Goal: Task Accomplishment & Management: Manage account settings

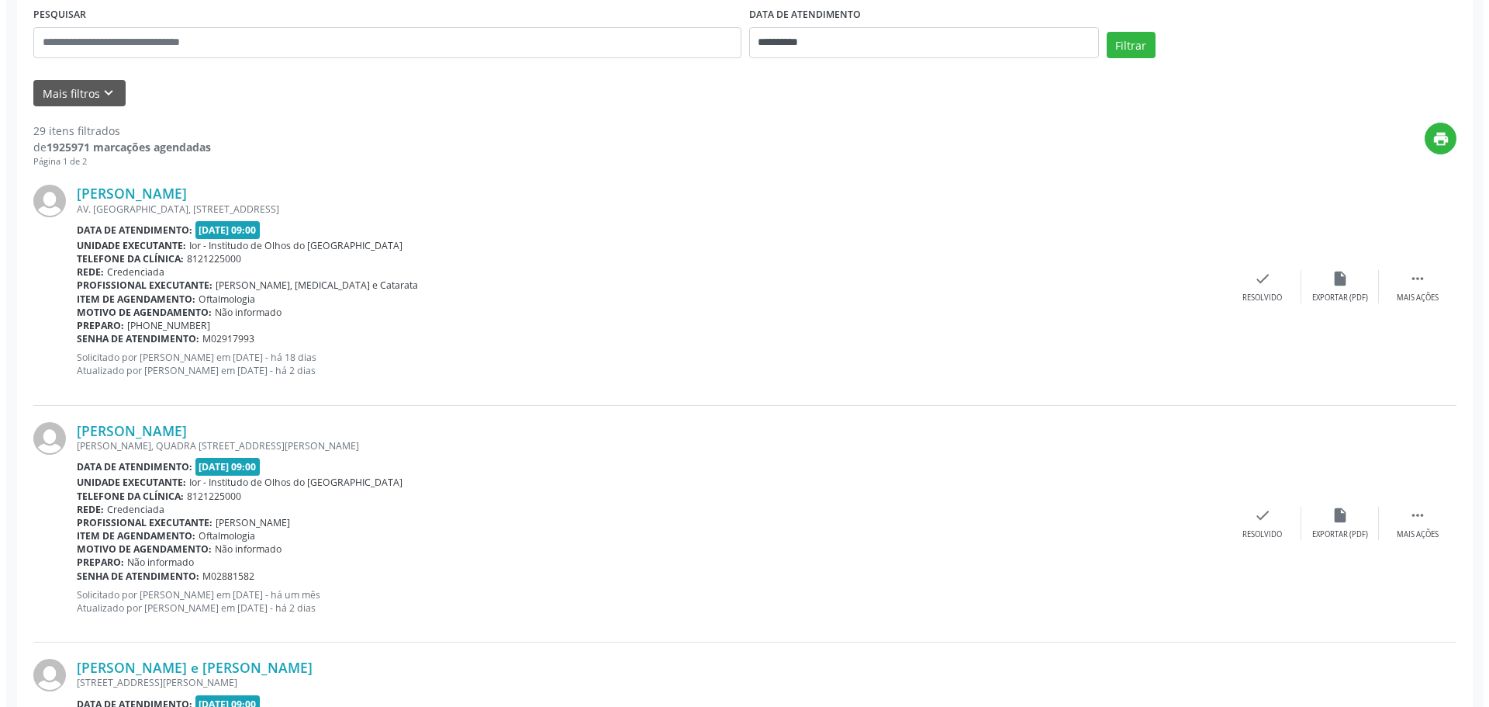
scroll to position [310, 0]
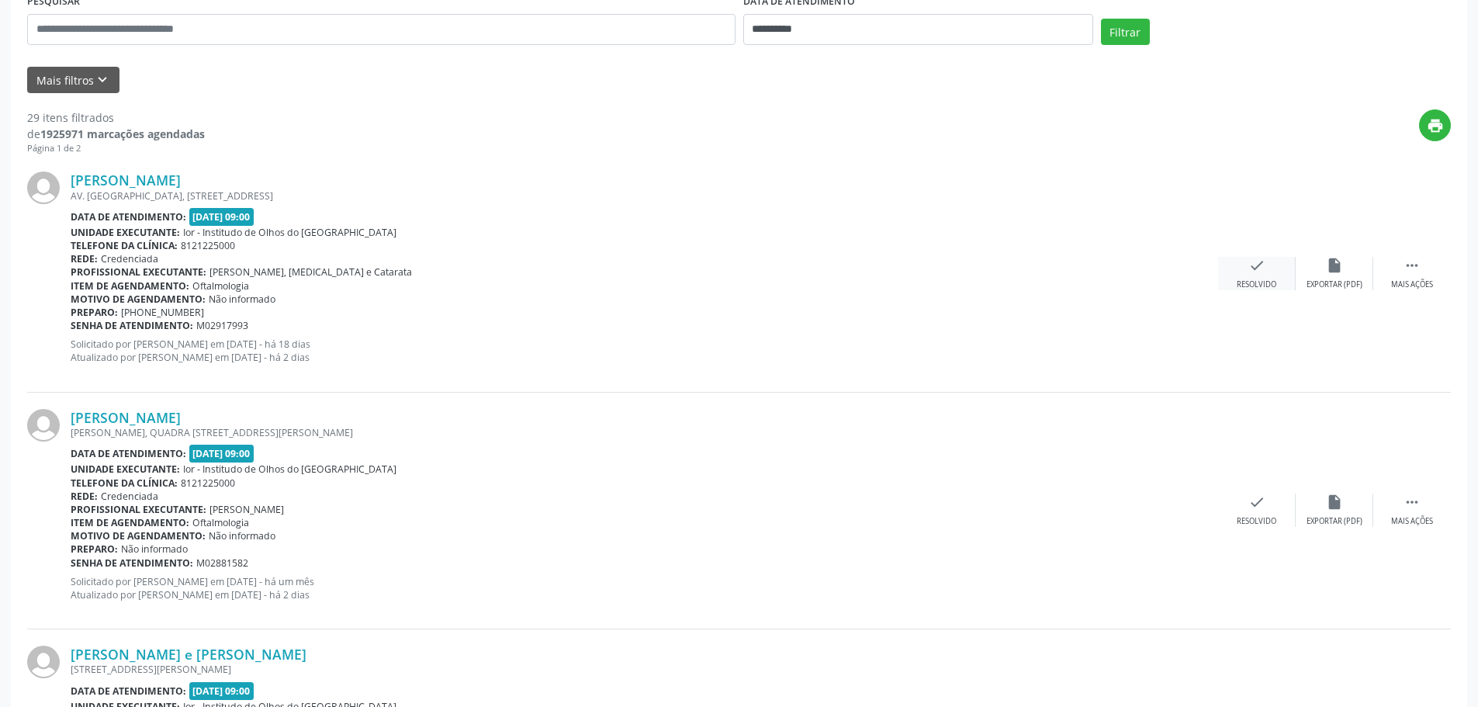
click at [1270, 268] on div "check Resolvido" at bounding box center [1257, 273] width 78 height 33
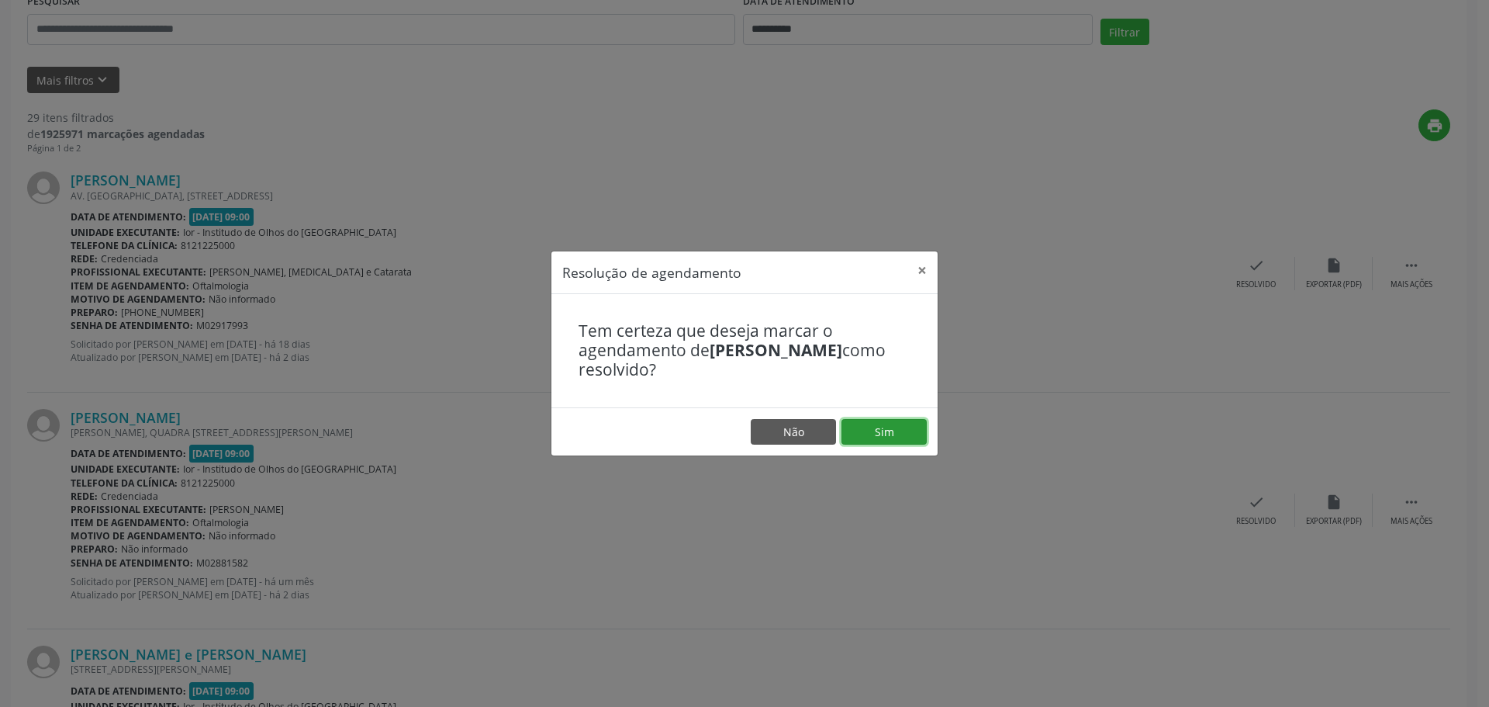
click at [911, 421] on button "Sim" at bounding box center [884, 432] width 85 height 26
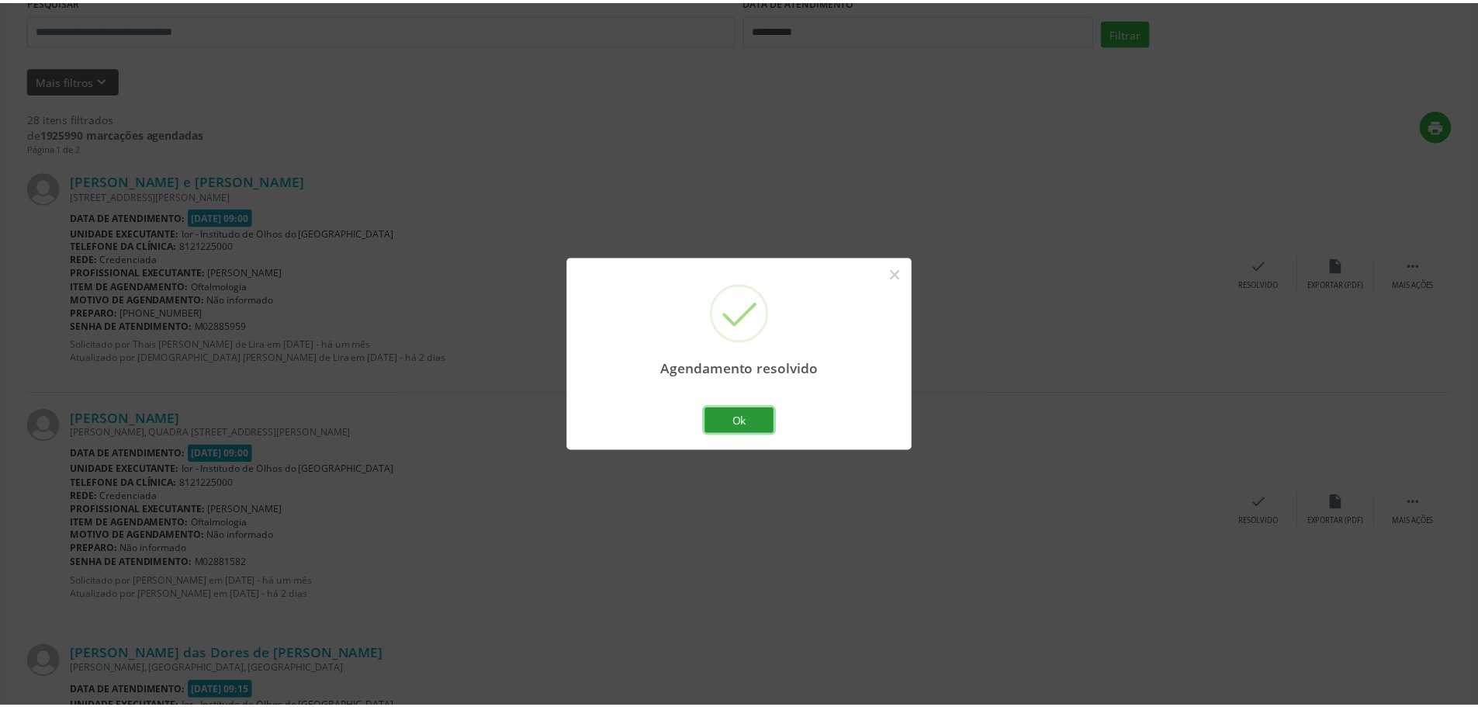
scroll to position [0, 0]
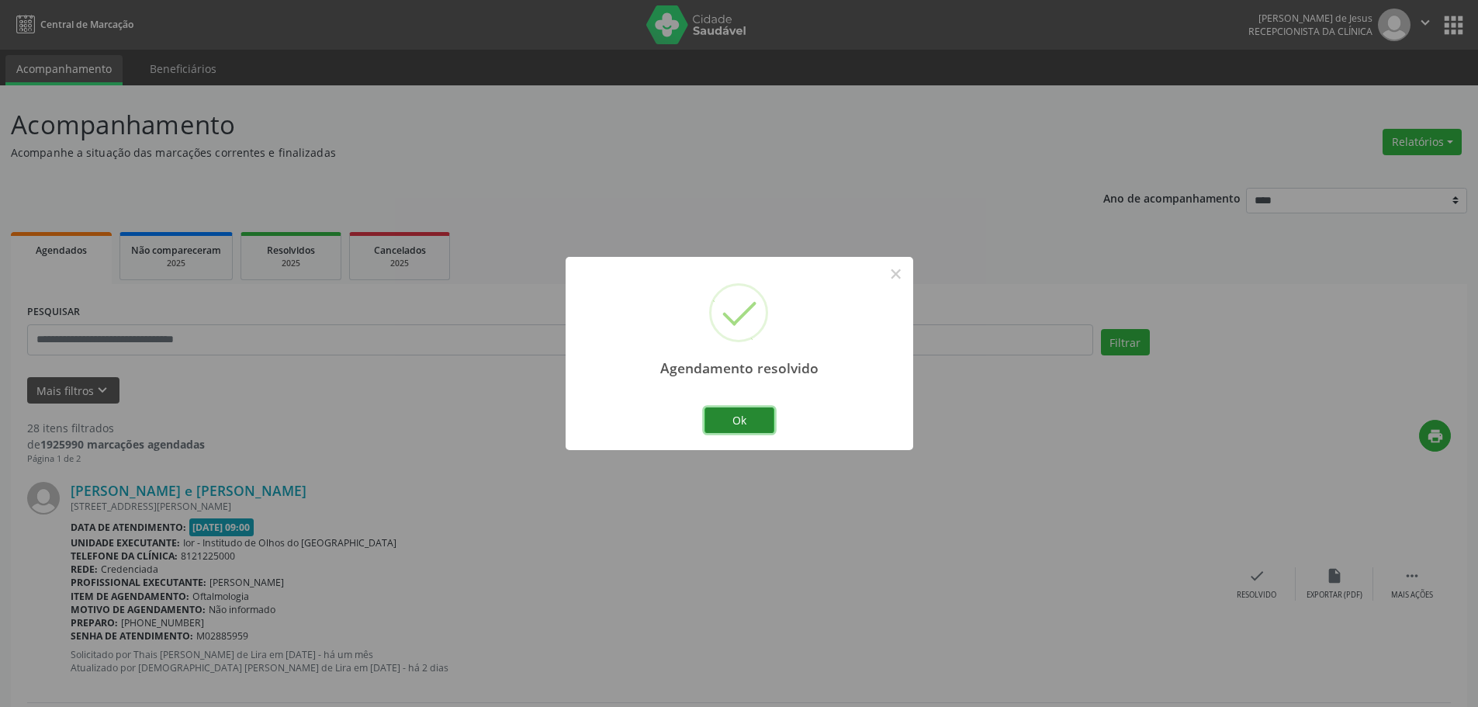
click at [745, 420] on button "Ok" at bounding box center [739, 420] width 70 height 26
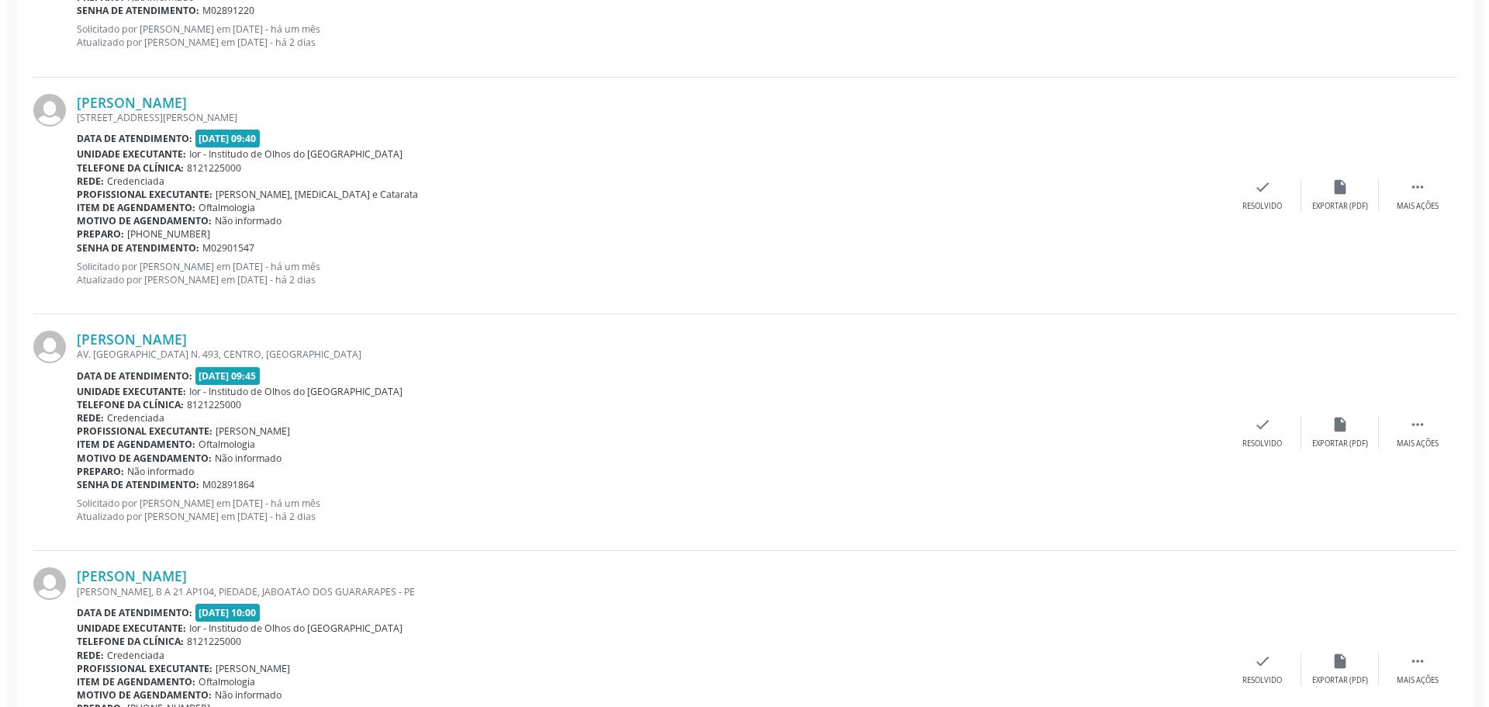
scroll to position [1784, 0]
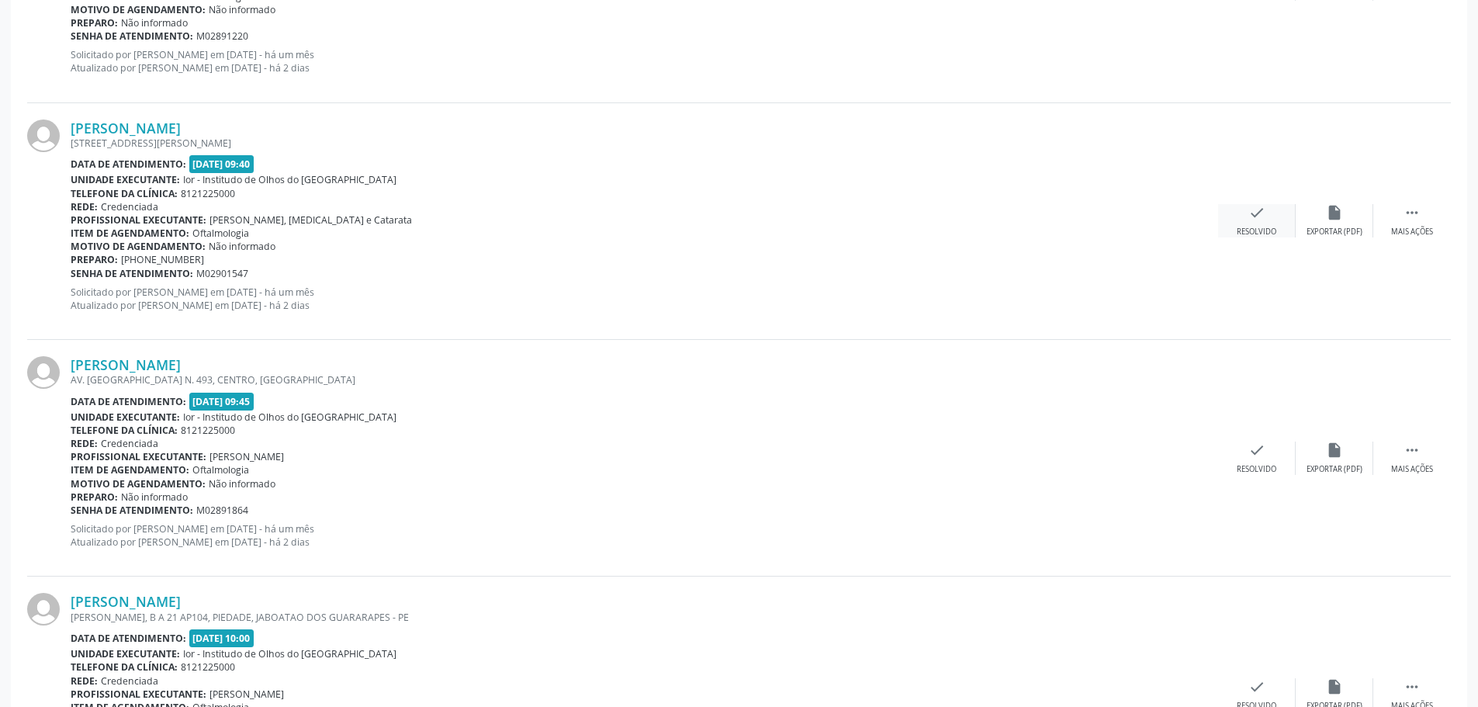
click at [1257, 207] on icon "check" at bounding box center [1256, 212] width 17 height 17
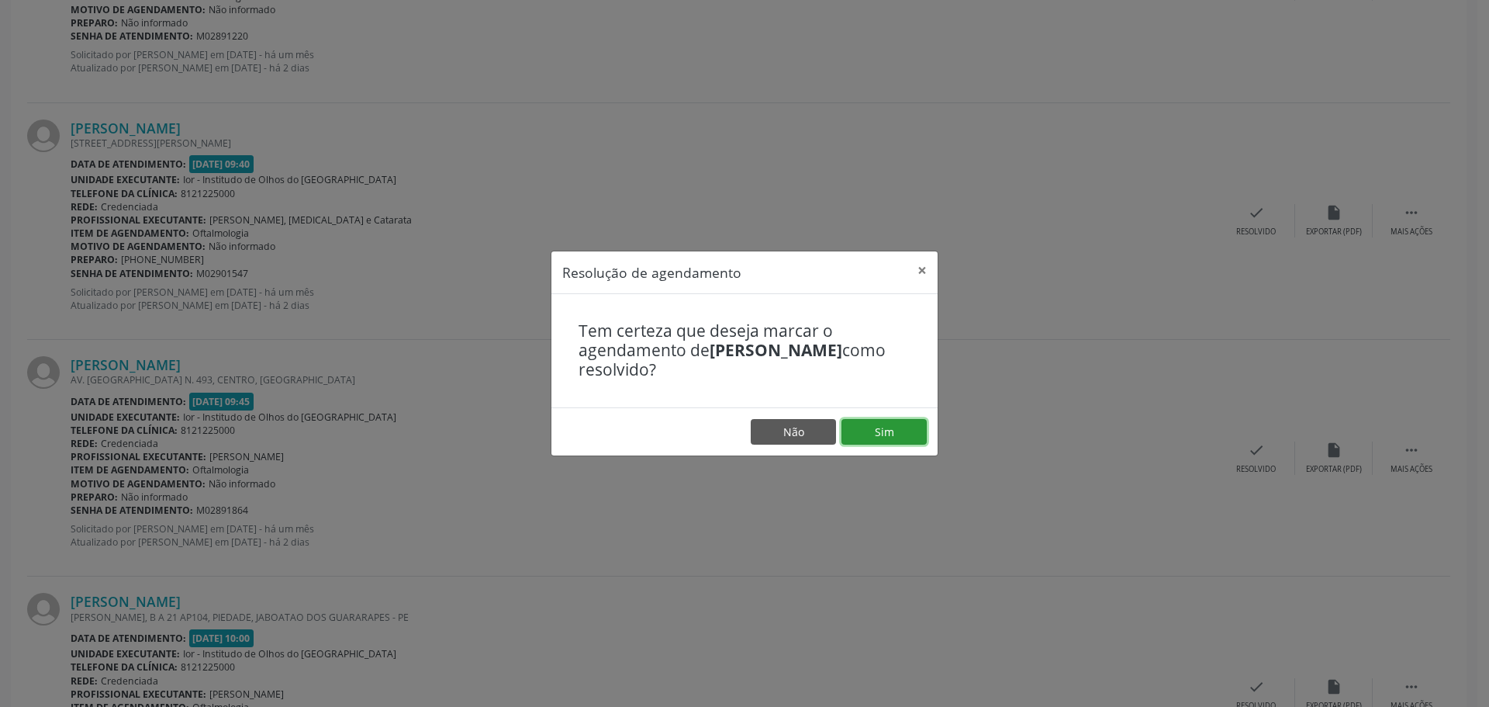
click at [875, 432] on button "Sim" at bounding box center [884, 432] width 85 height 26
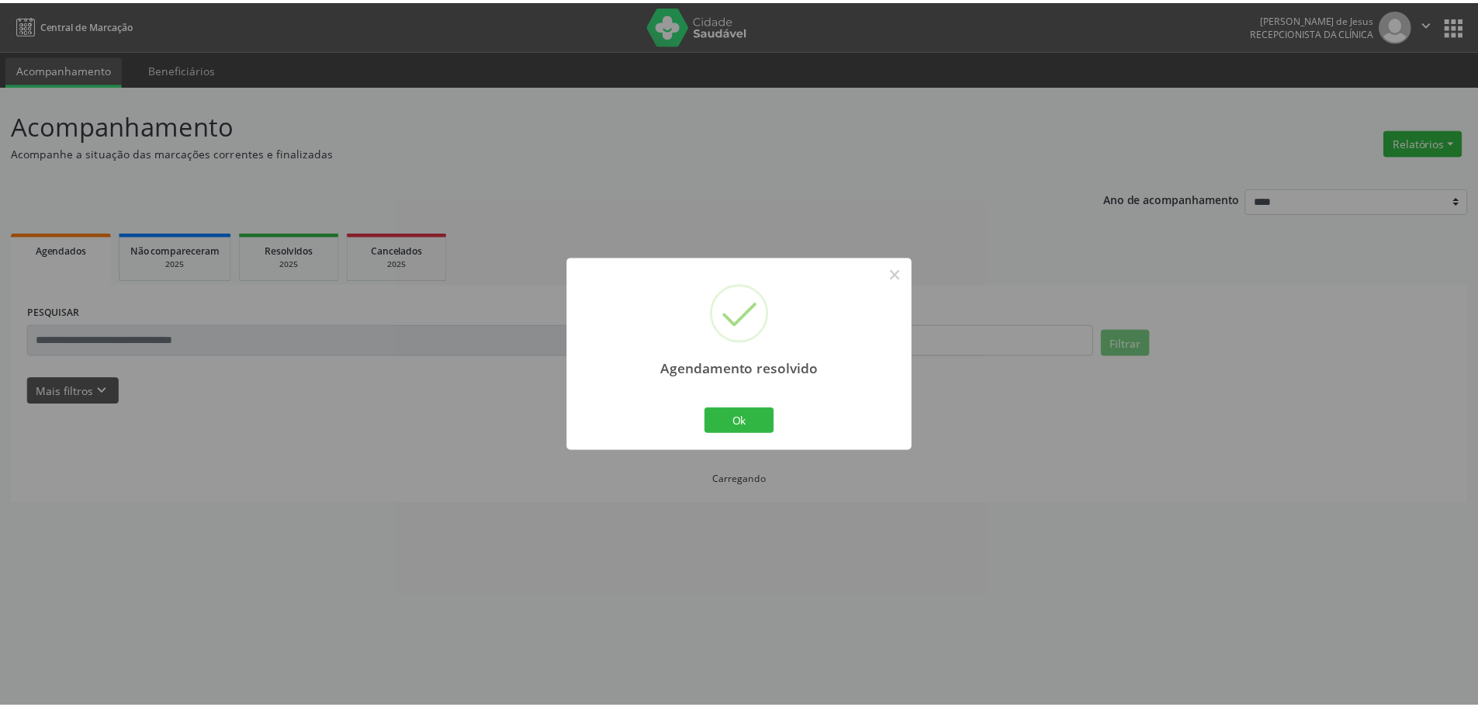
scroll to position [0, 0]
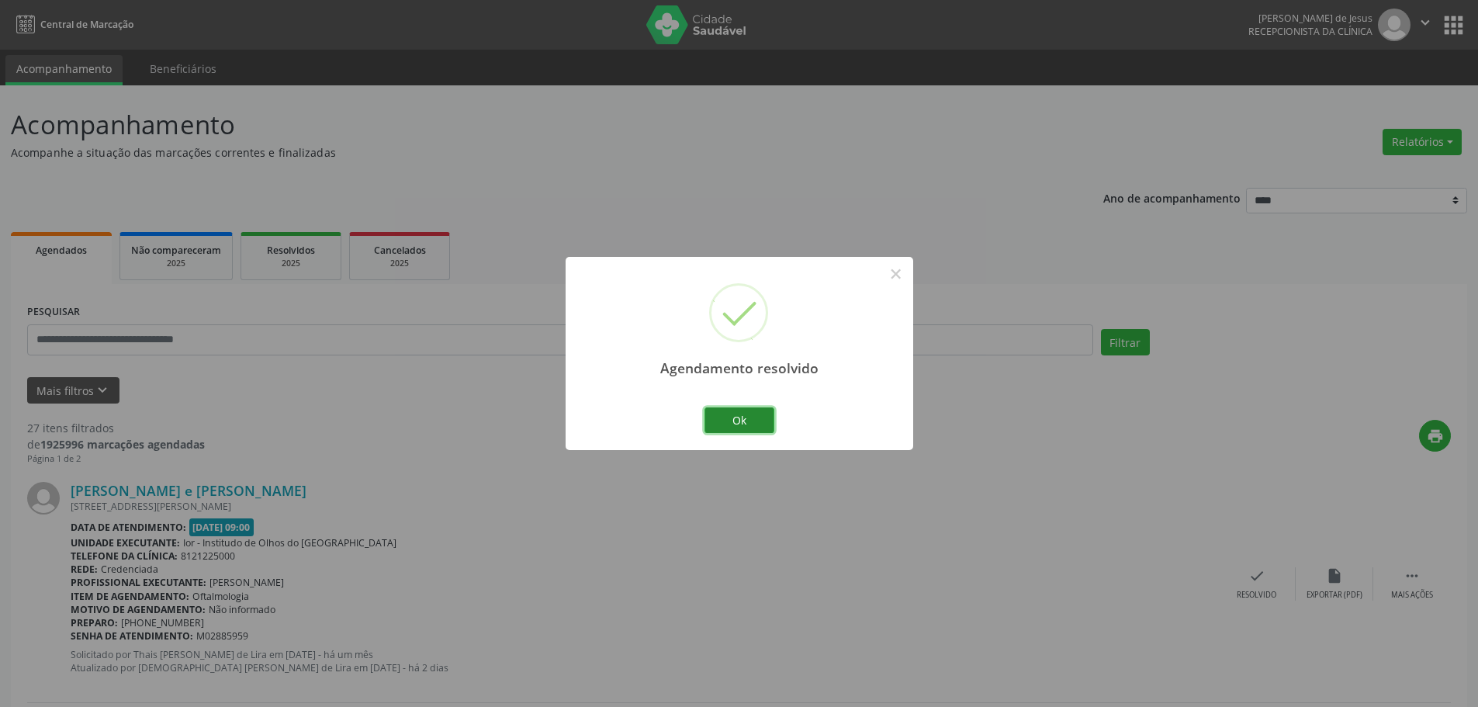
click at [760, 411] on button "Ok" at bounding box center [739, 420] width 70 height 26
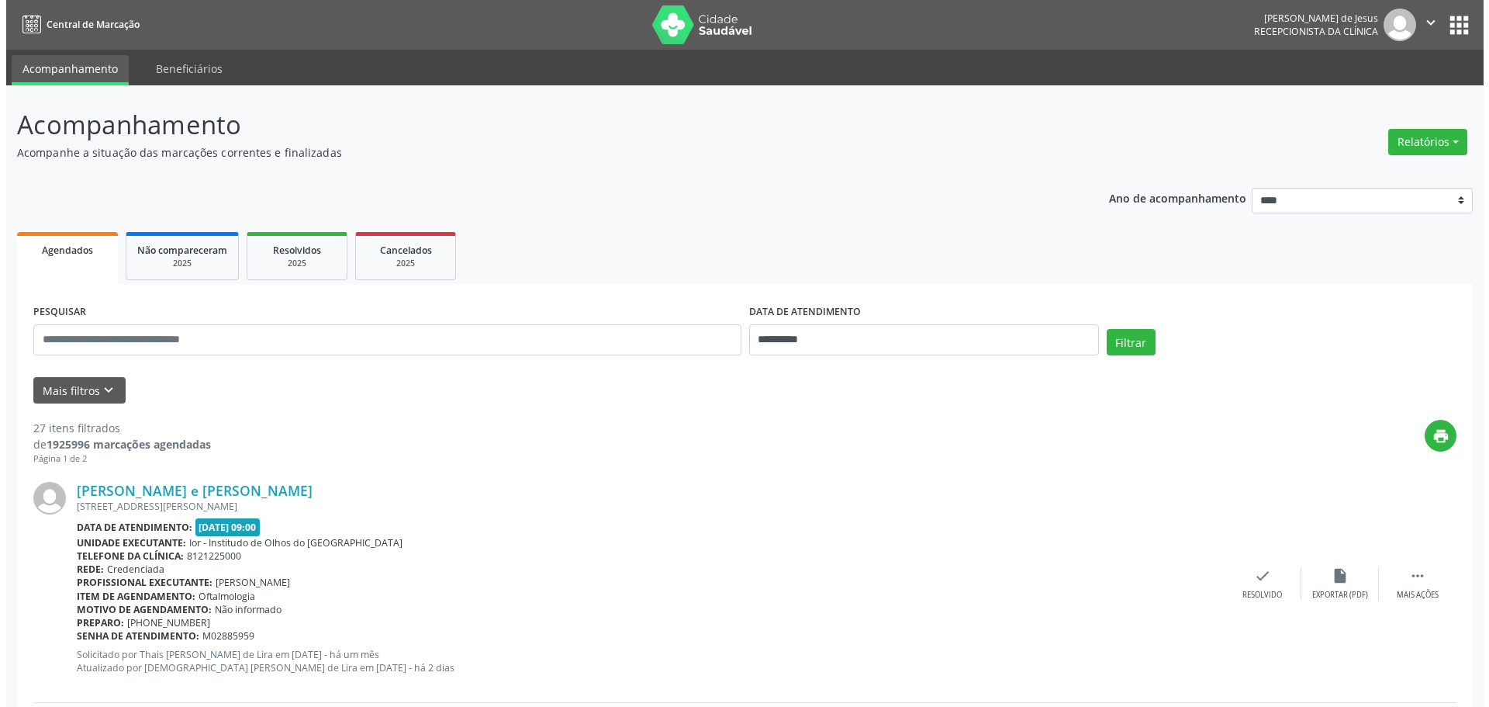
scroll to position [1797, 0]
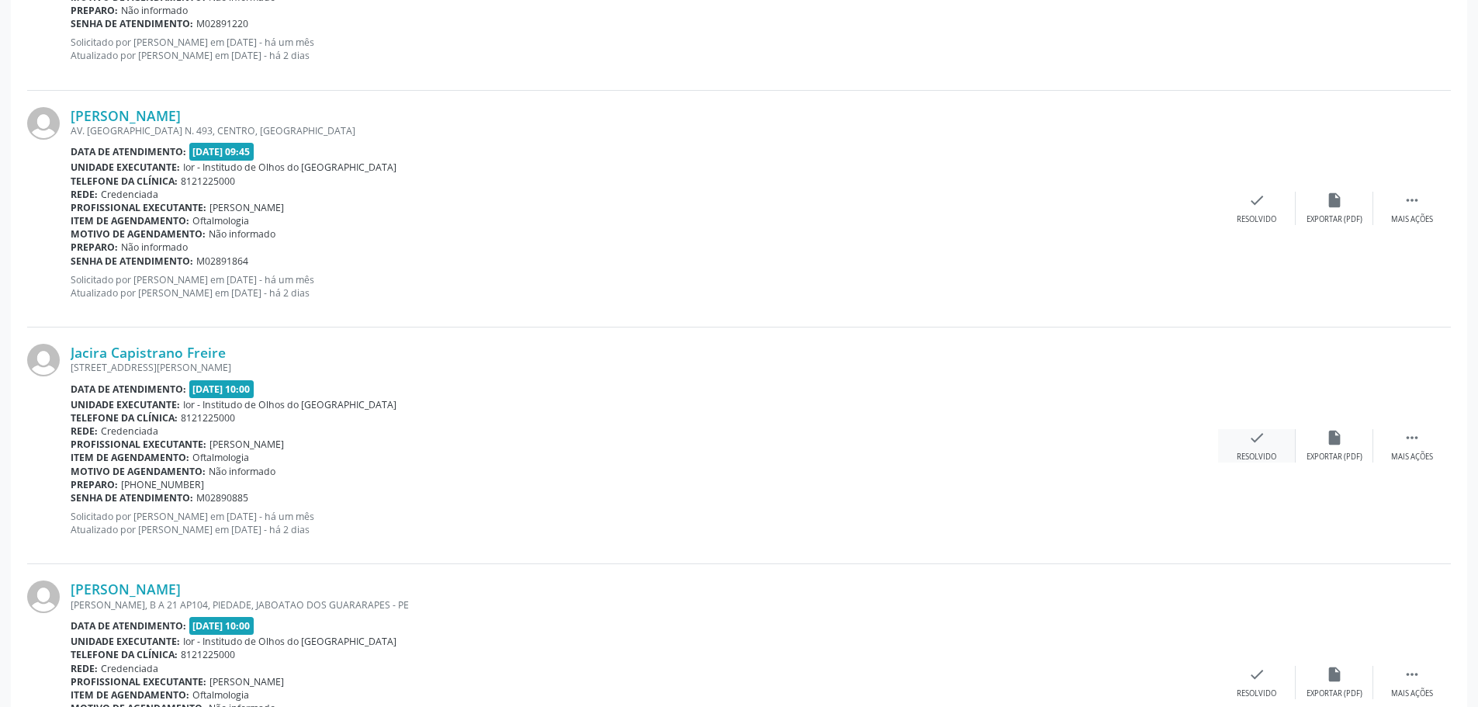
click at [1268, 446] on div "check Resolvido" at bounding box center [1257, 445] width 78 height 33
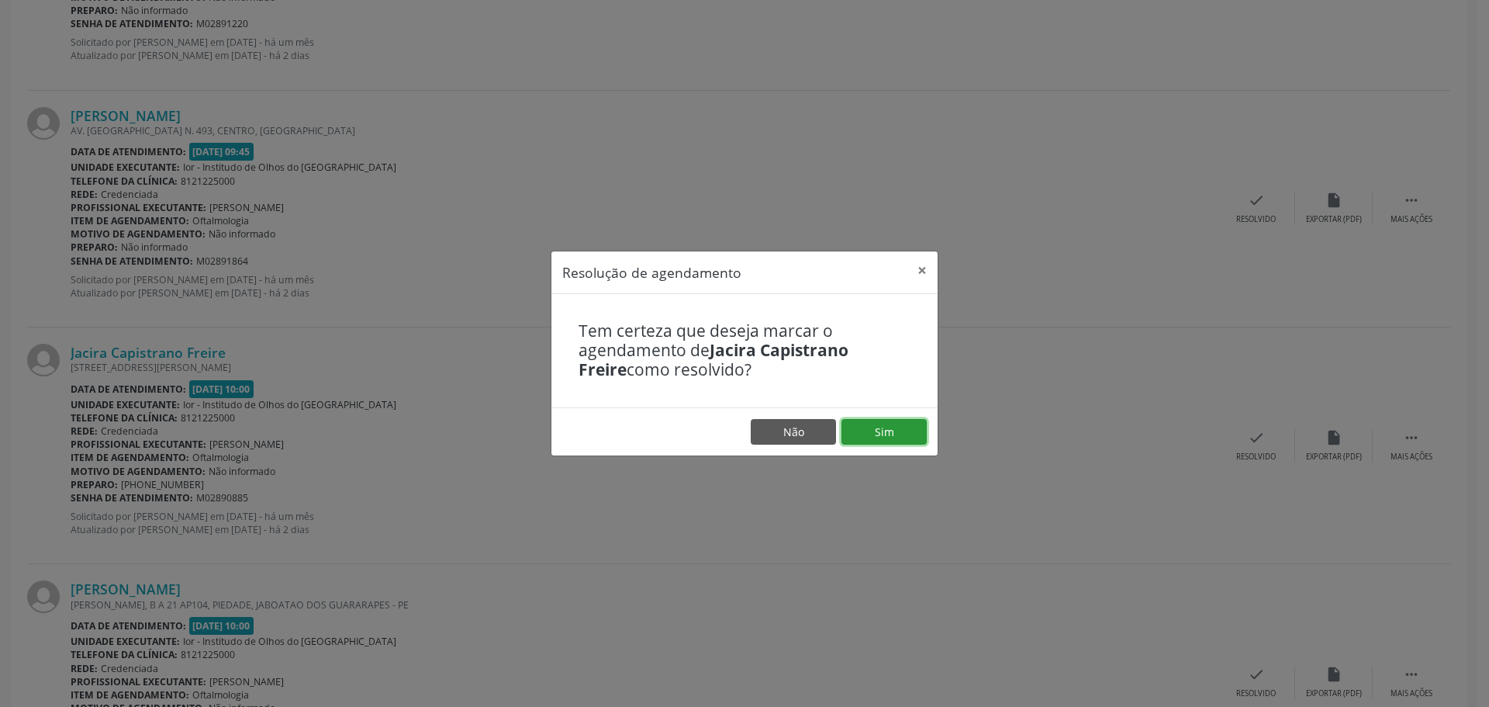
click at [856, 428] on button "Sim" at bounding box center [884, 432] width 85 height 26
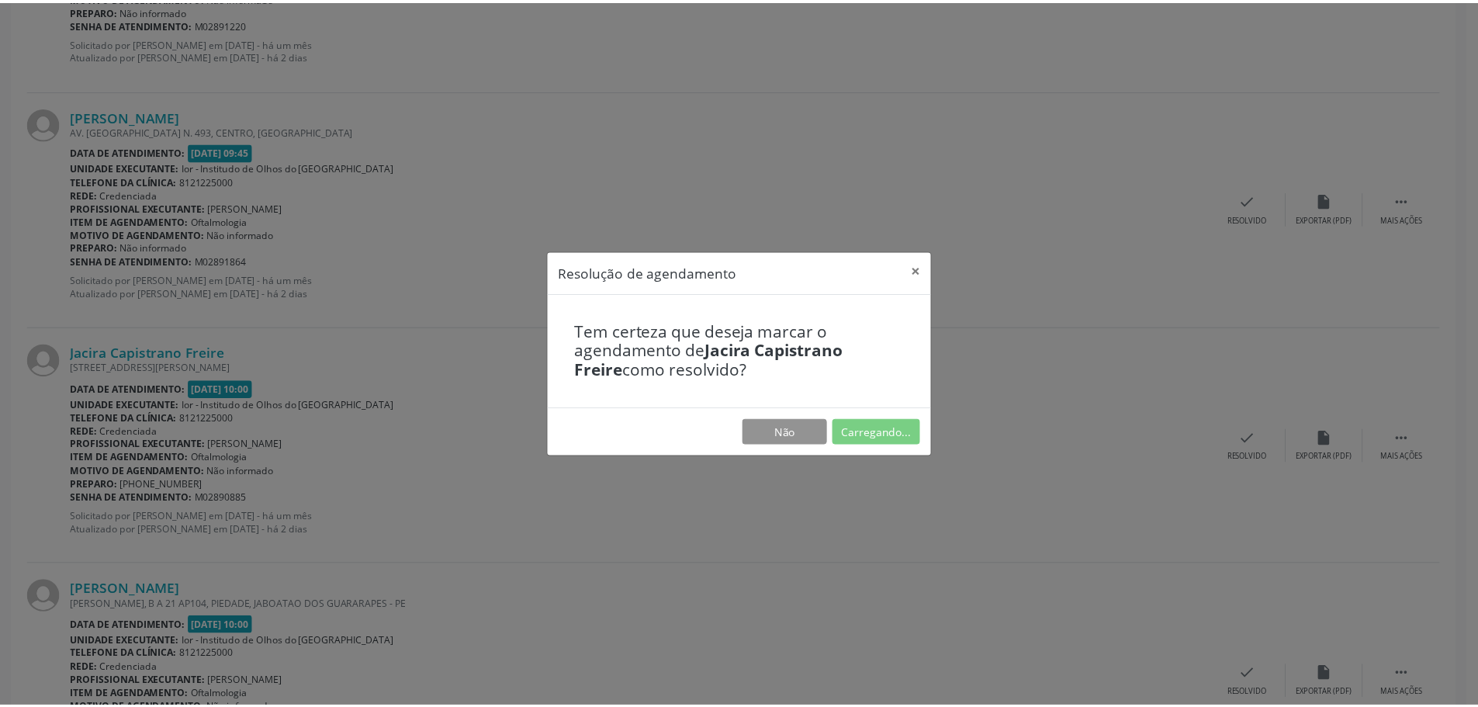
scroll to position [0, 0]
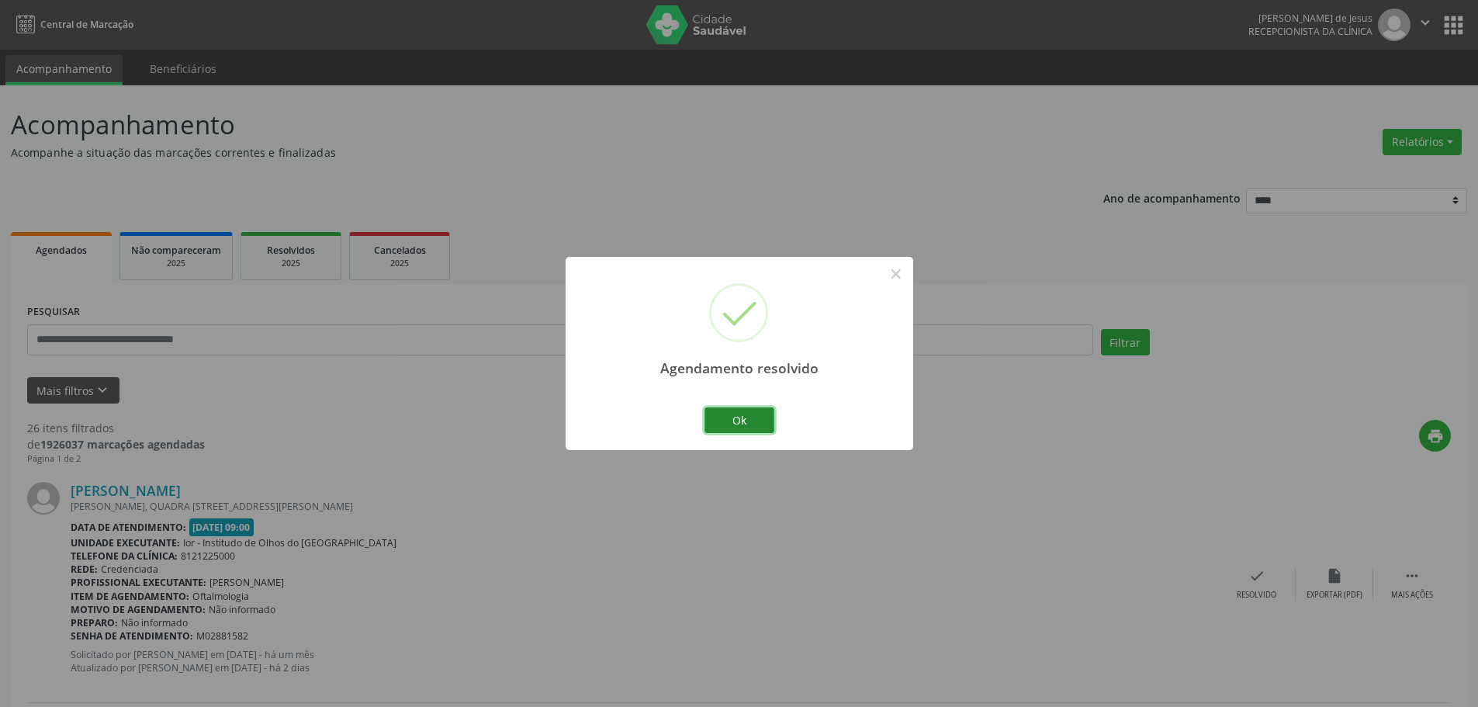
drag, startPoint x: 733, startPoint y: 424, endPoint x: 726, endPoint y: 418, distance: 9.3
click at [726, 418] on button "Ok" at bounding box center [739, 420] width 70 height 26
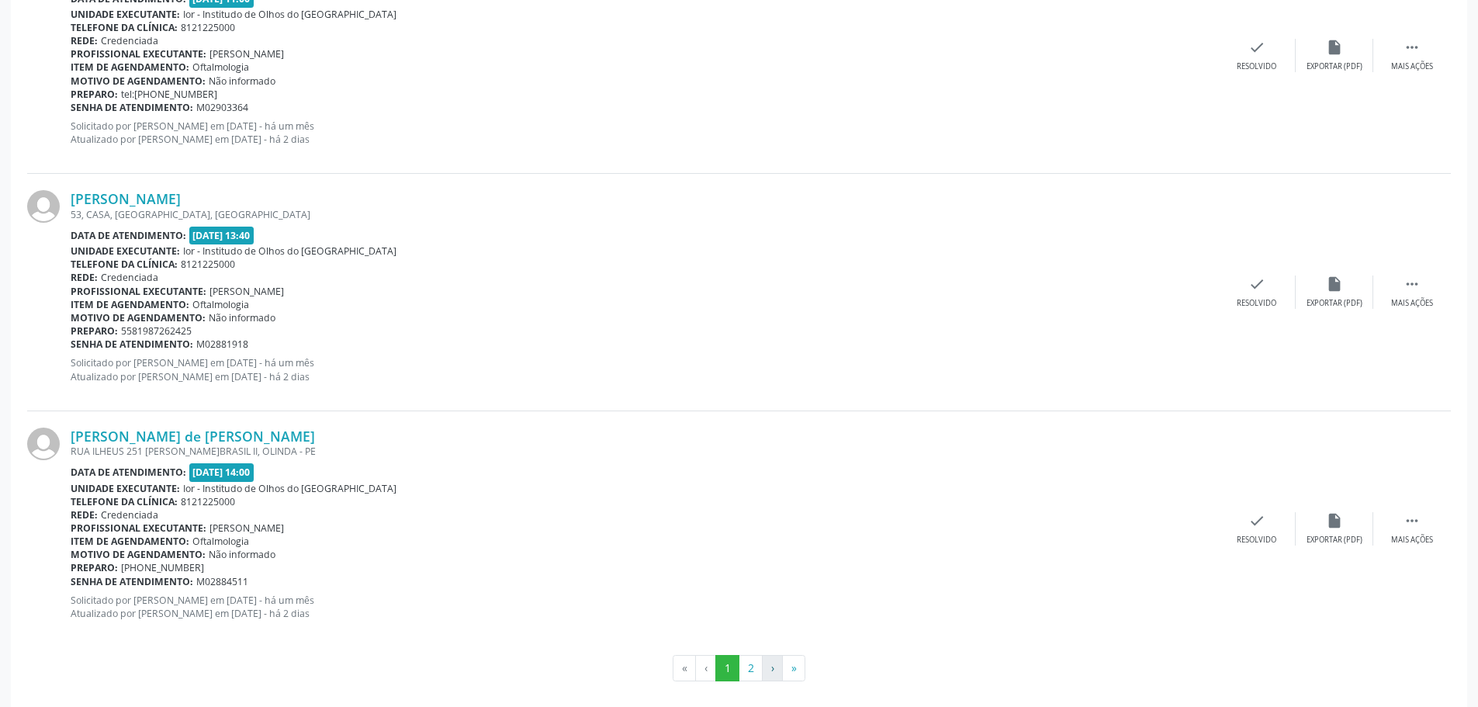
scroll to position [3371, 0]
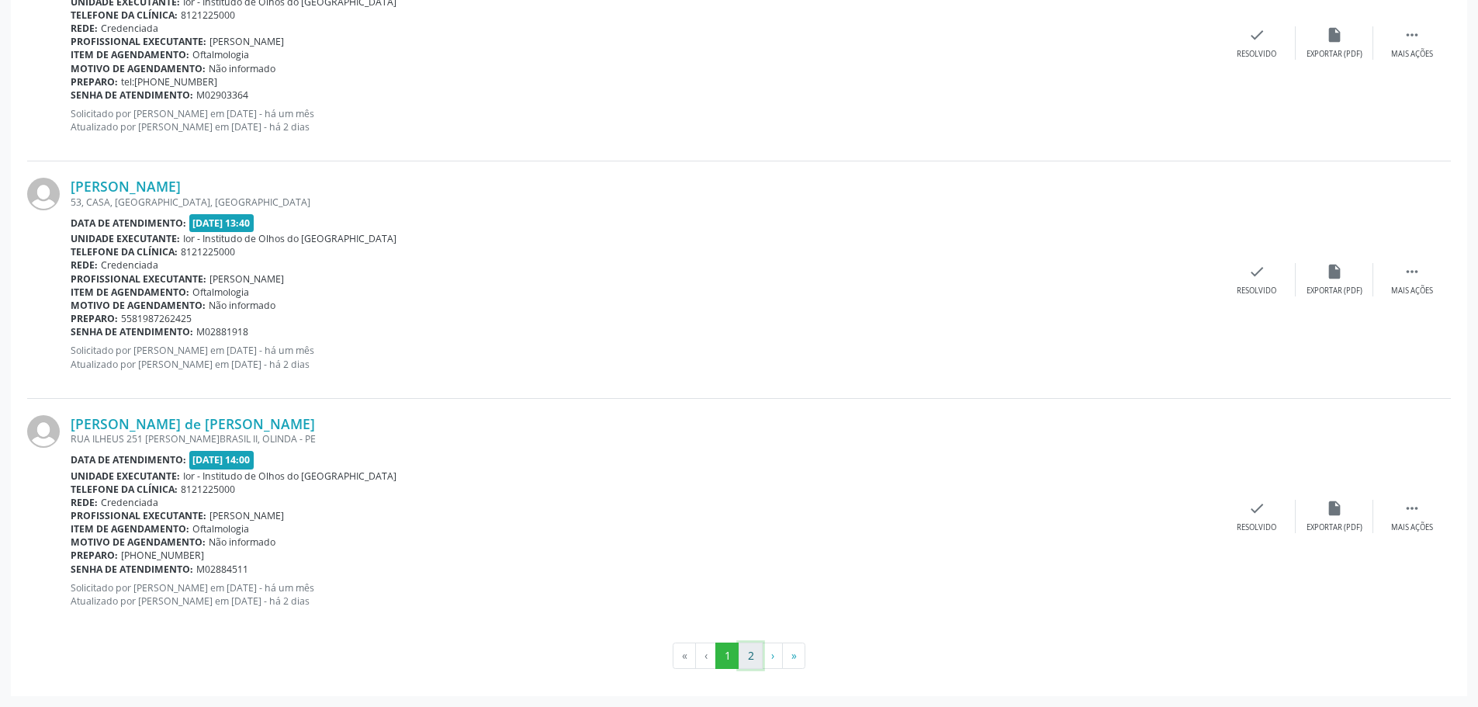
click at [750, 655] on button "2" at bounding box center [751, 655] width 24 height 26
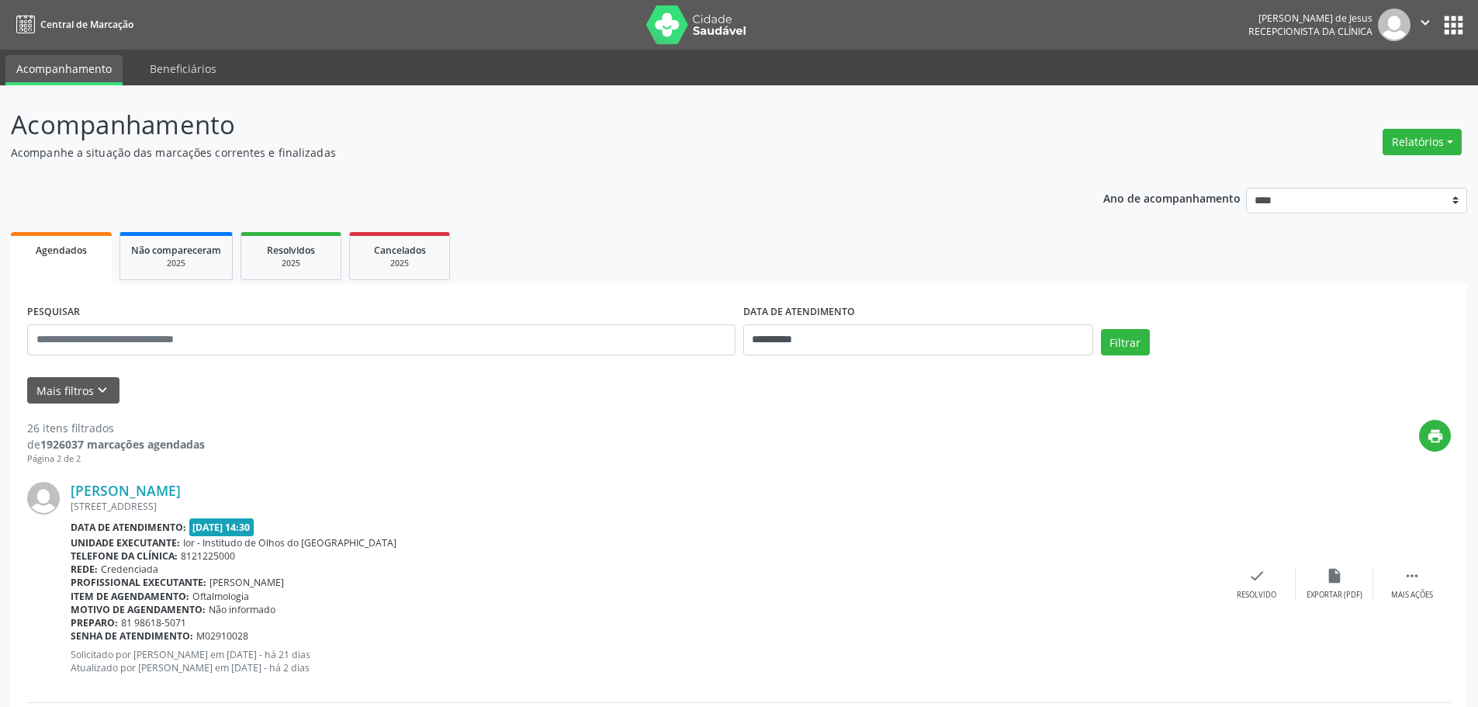
click at [427, 467] on div "[PERSON_NAME] [STREET_ADDRESS] Data de atendimento: [DATE] 14:30 Unidade execut…" at bounding box center [738, 583] width 1423 height 237
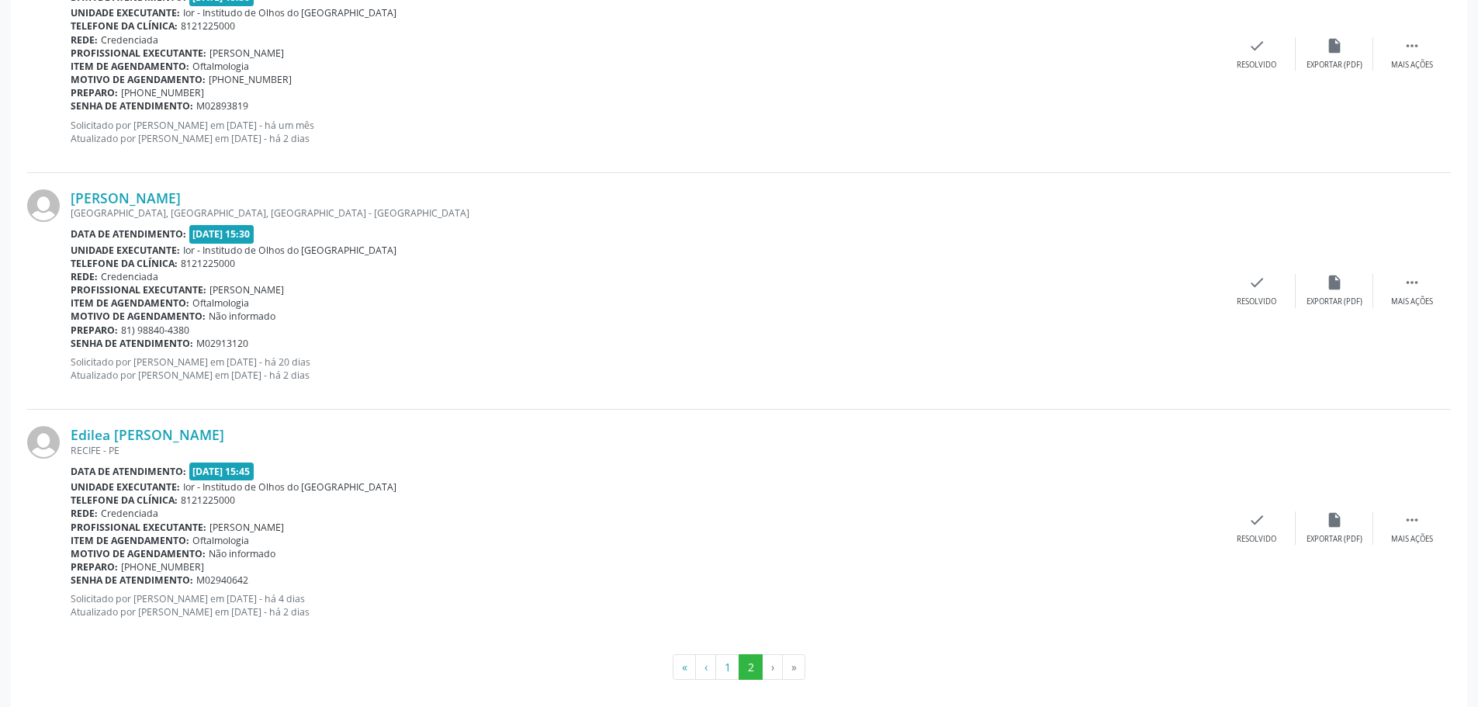
scroll to position [2436, 0]
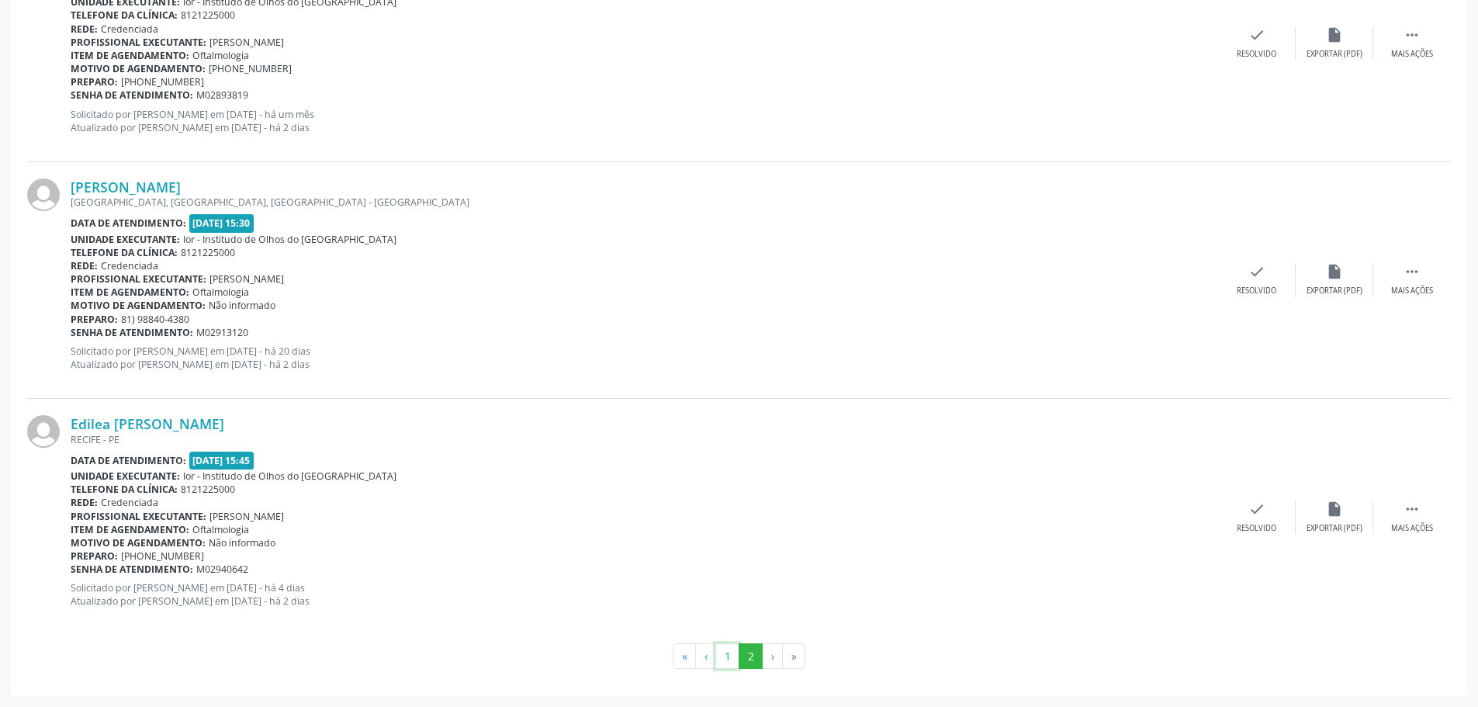
click at [735, 662] on button "1" at bounding box center [727, 656] width 24 height 26
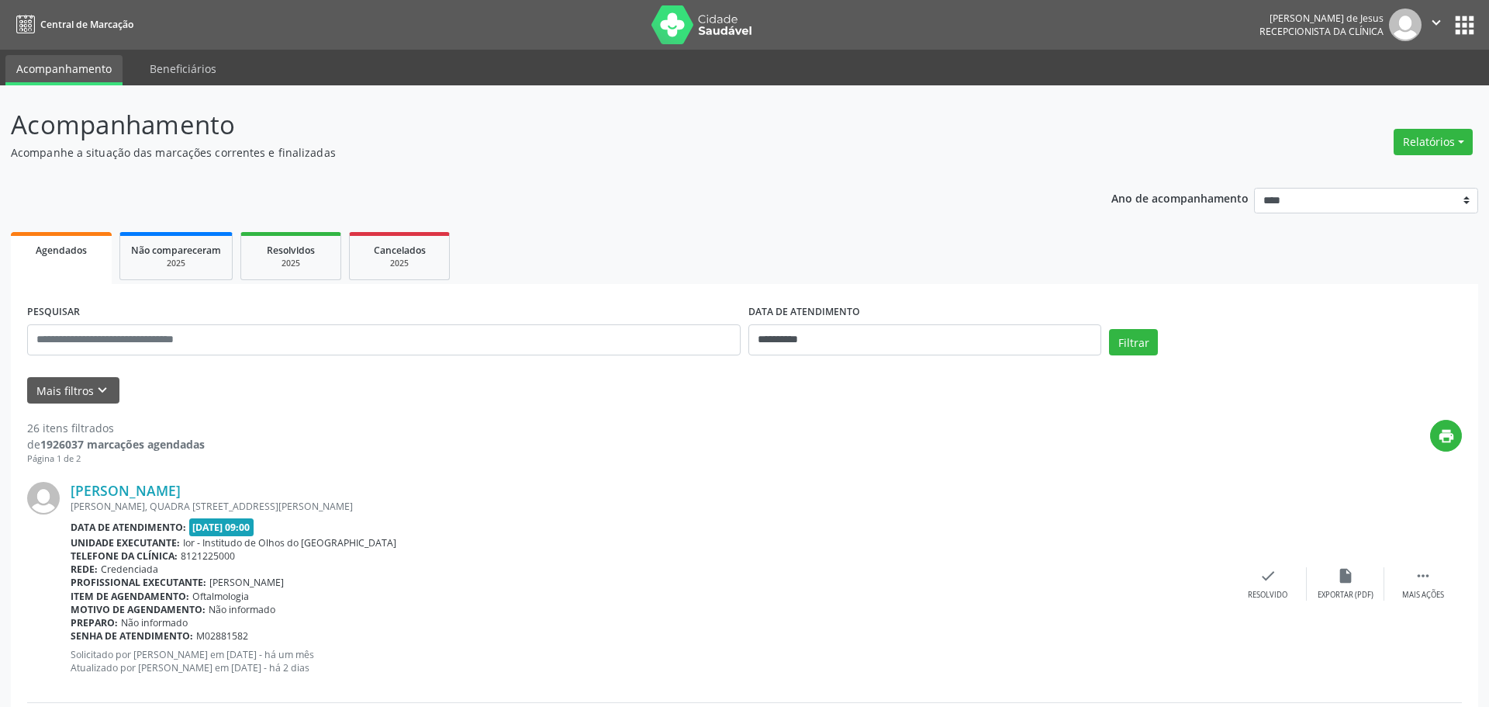
scroll to position [1085, 0]
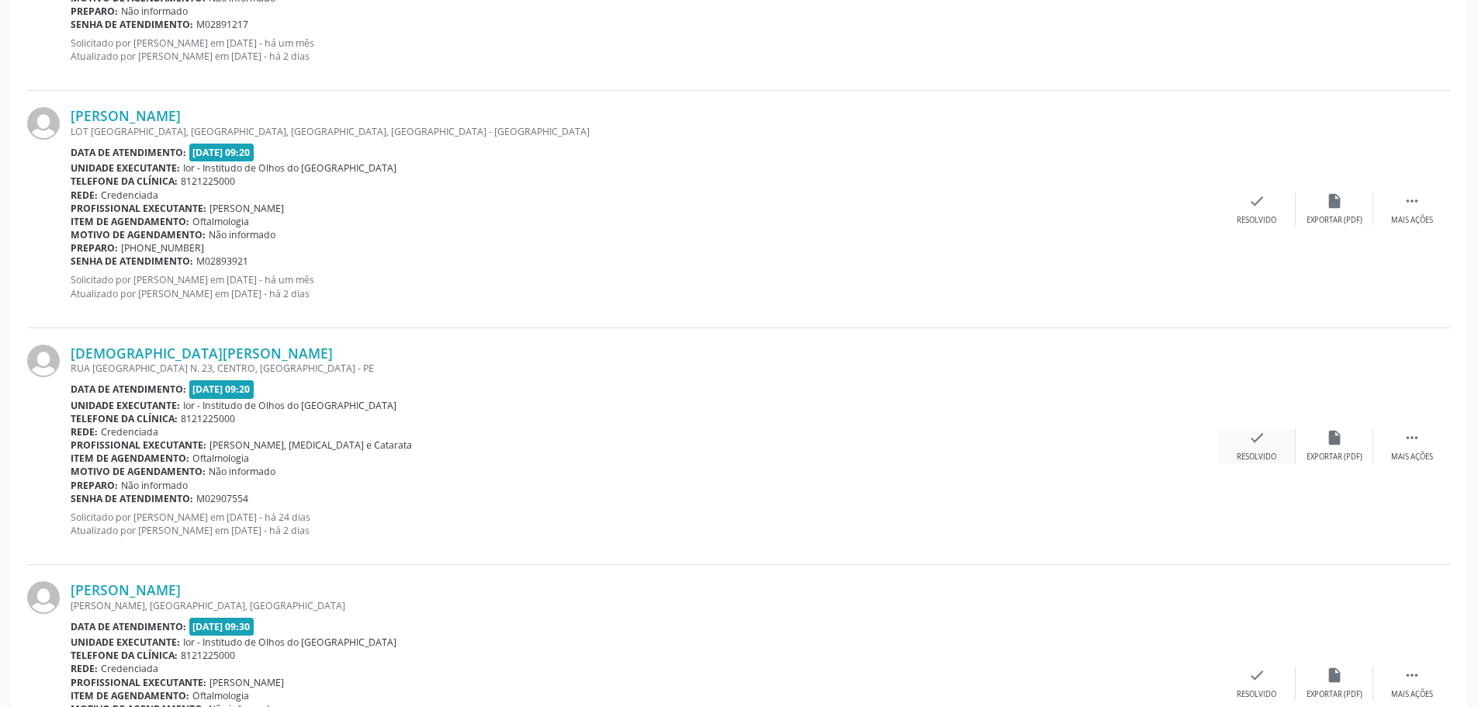
click at [1266, 433] on div "check Resolvido" at bounding box center [1257, 445] width 78 height 33
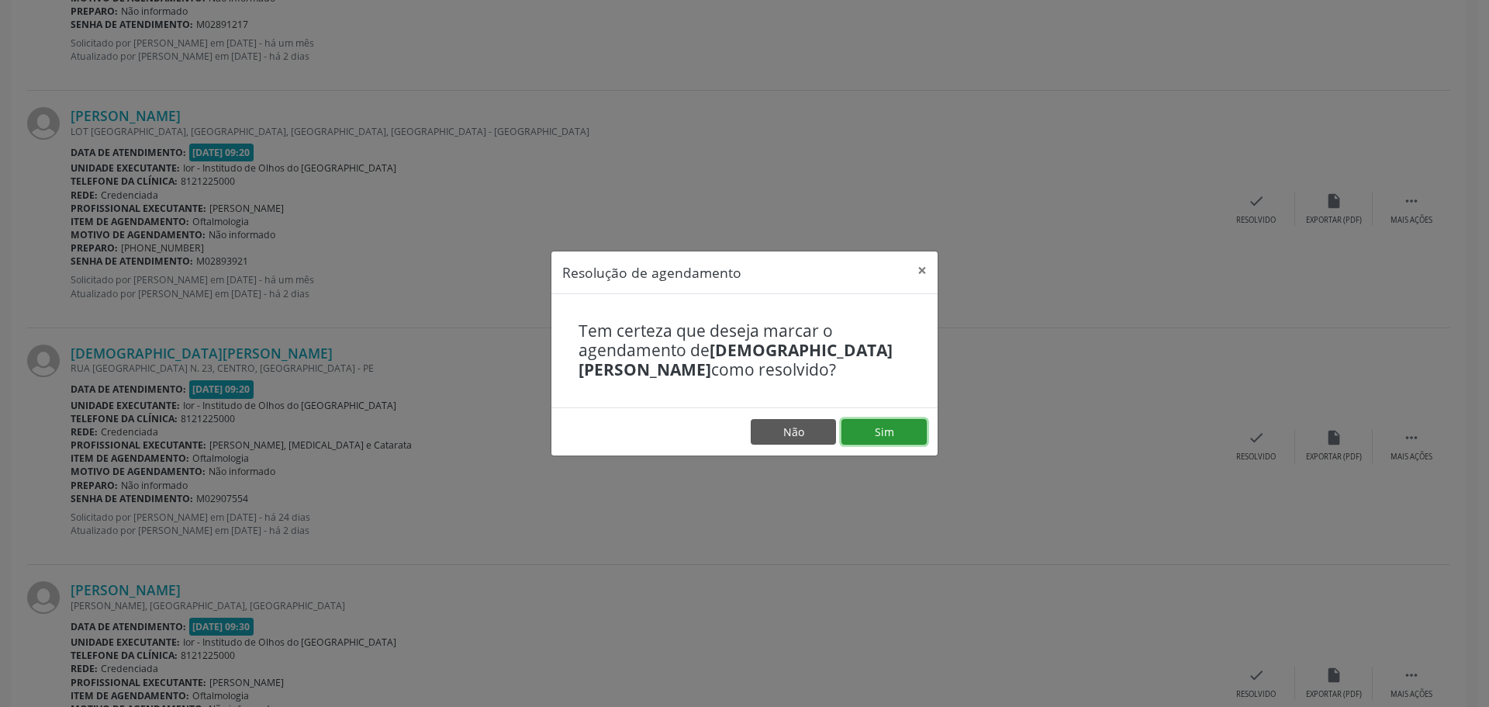
click at [898, 424] on button "Sim" at bounding box center [884, 432] width 85 height 26
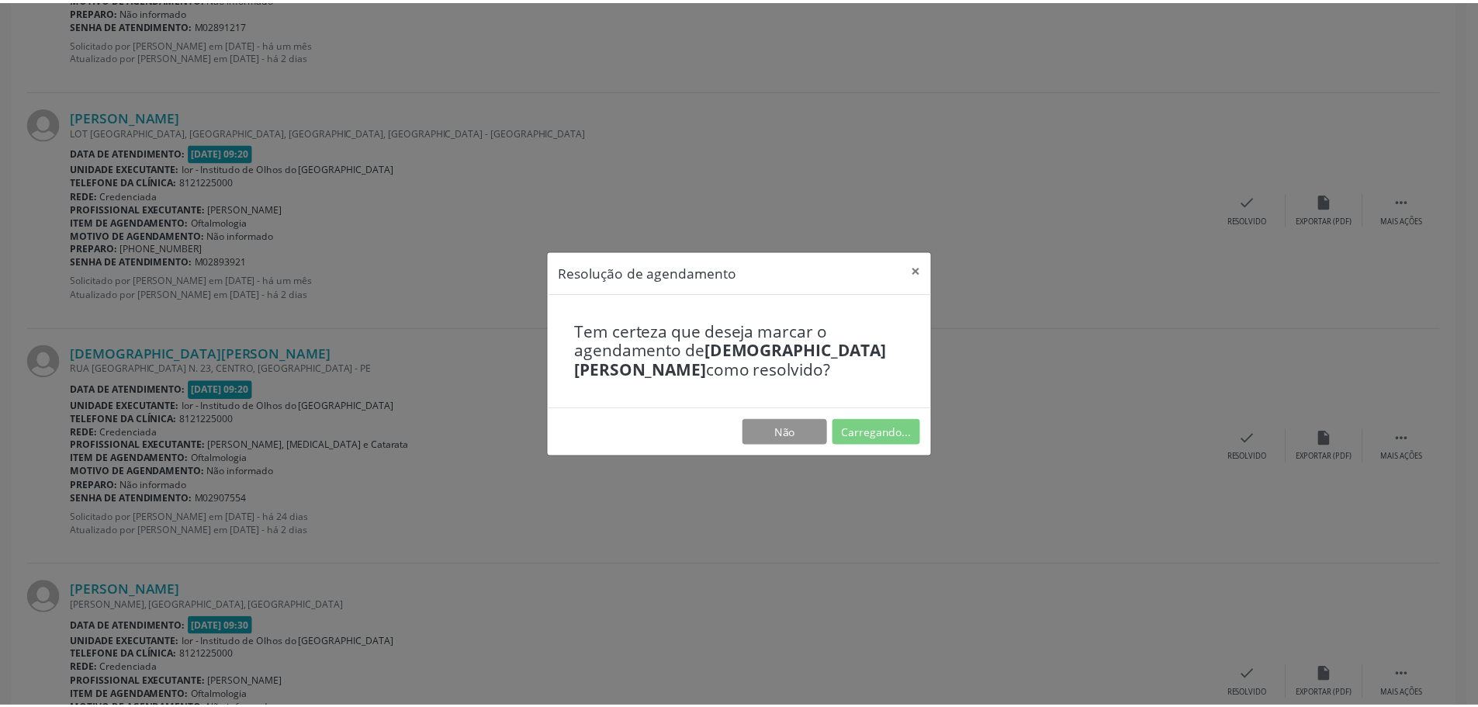
scroll to position [0, 0]
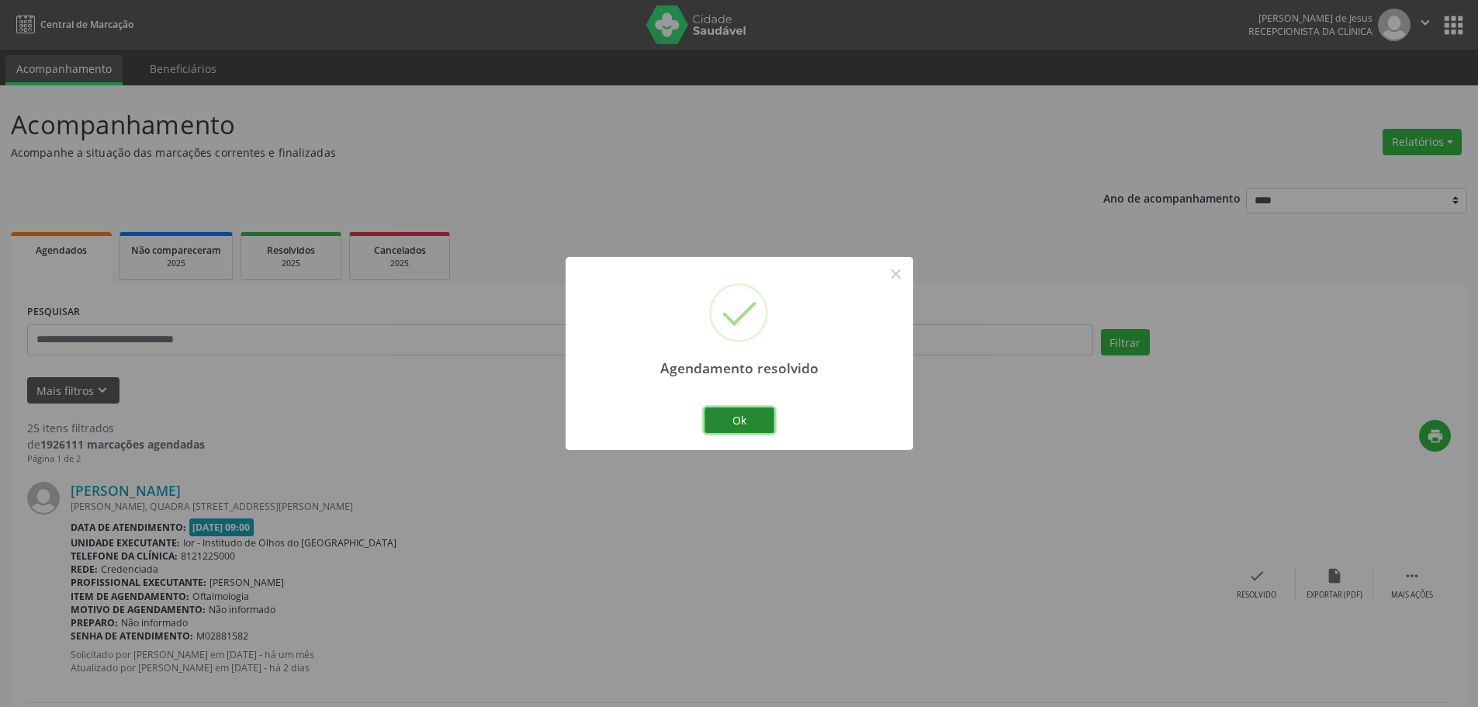
click at [741, 415] on button "Ok" at bounding box center [739, 420] width 70 height 26
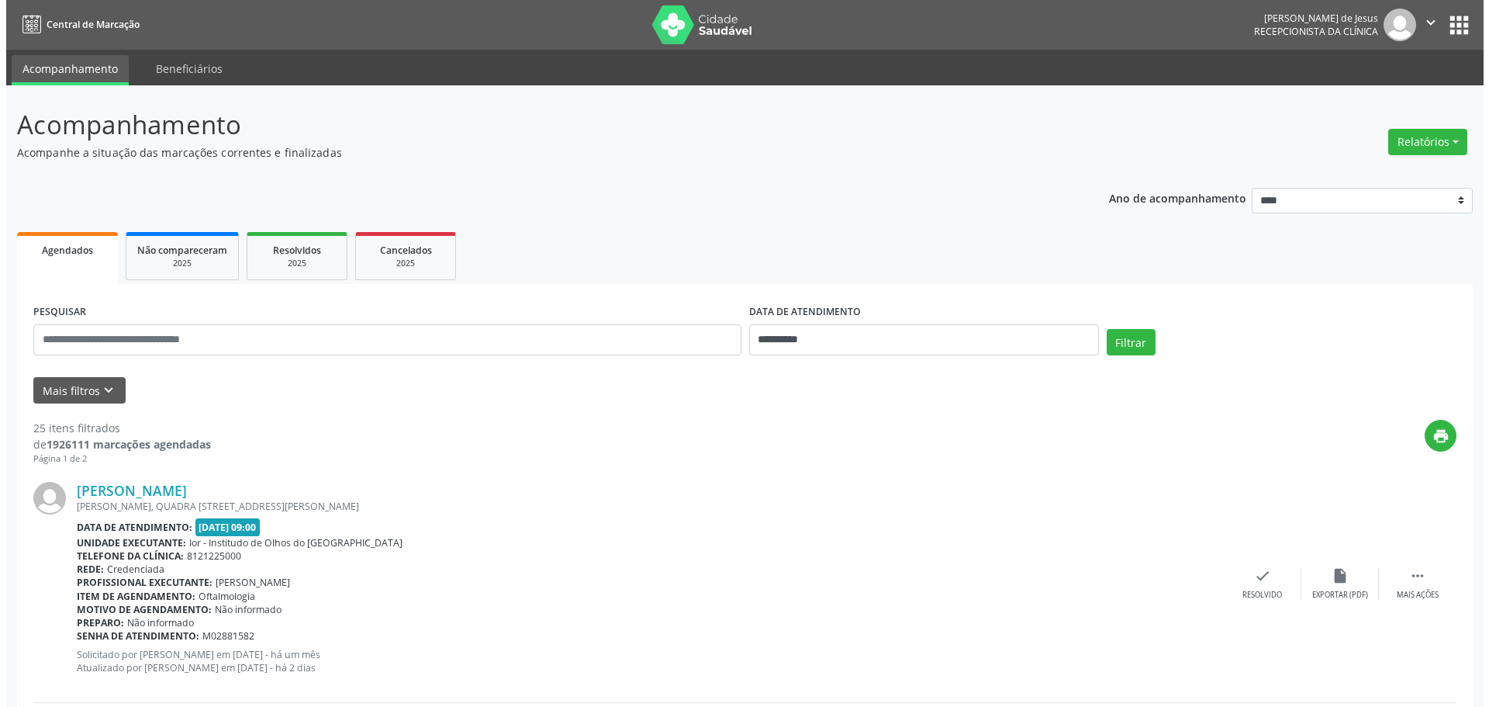
scroll to position [2507, 0]
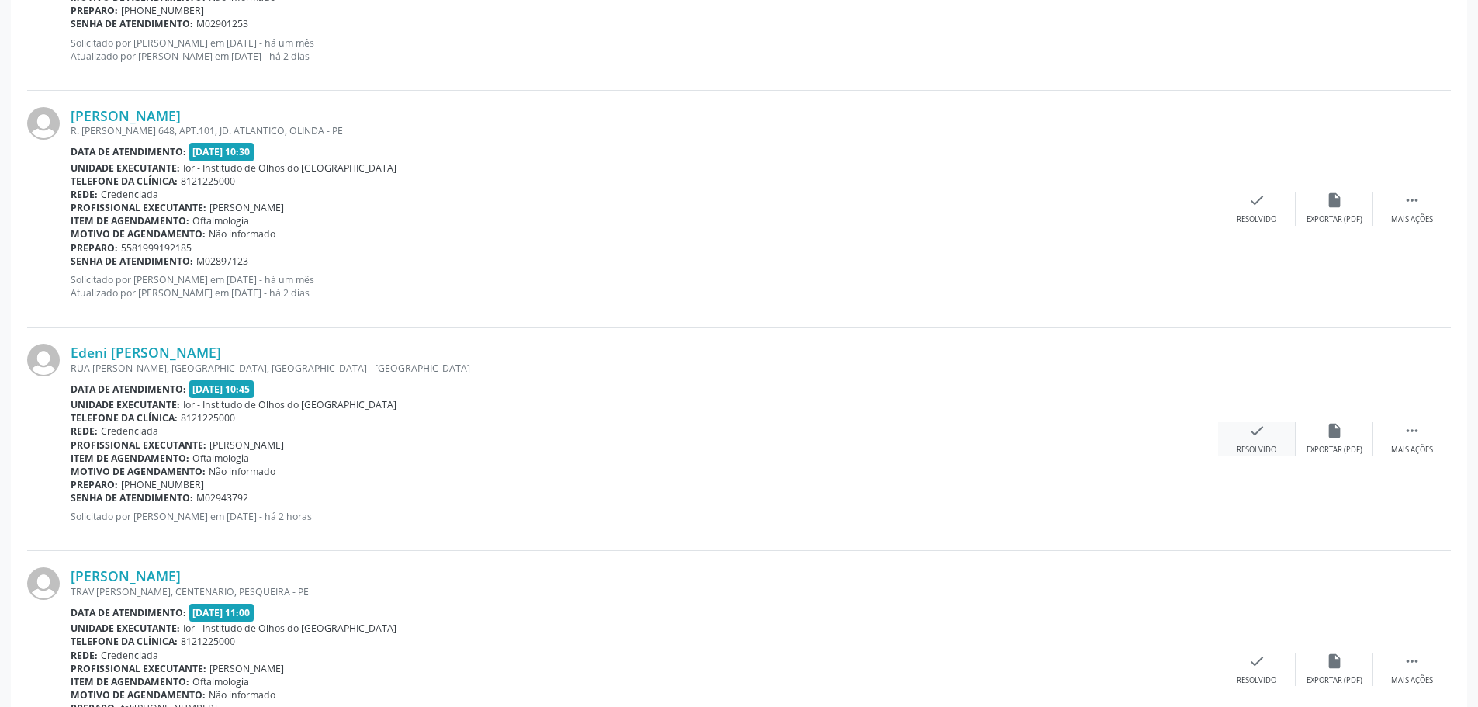
click at [1261, 431] on icon "check" at bounding box center [1256, 430] width 17 height 17
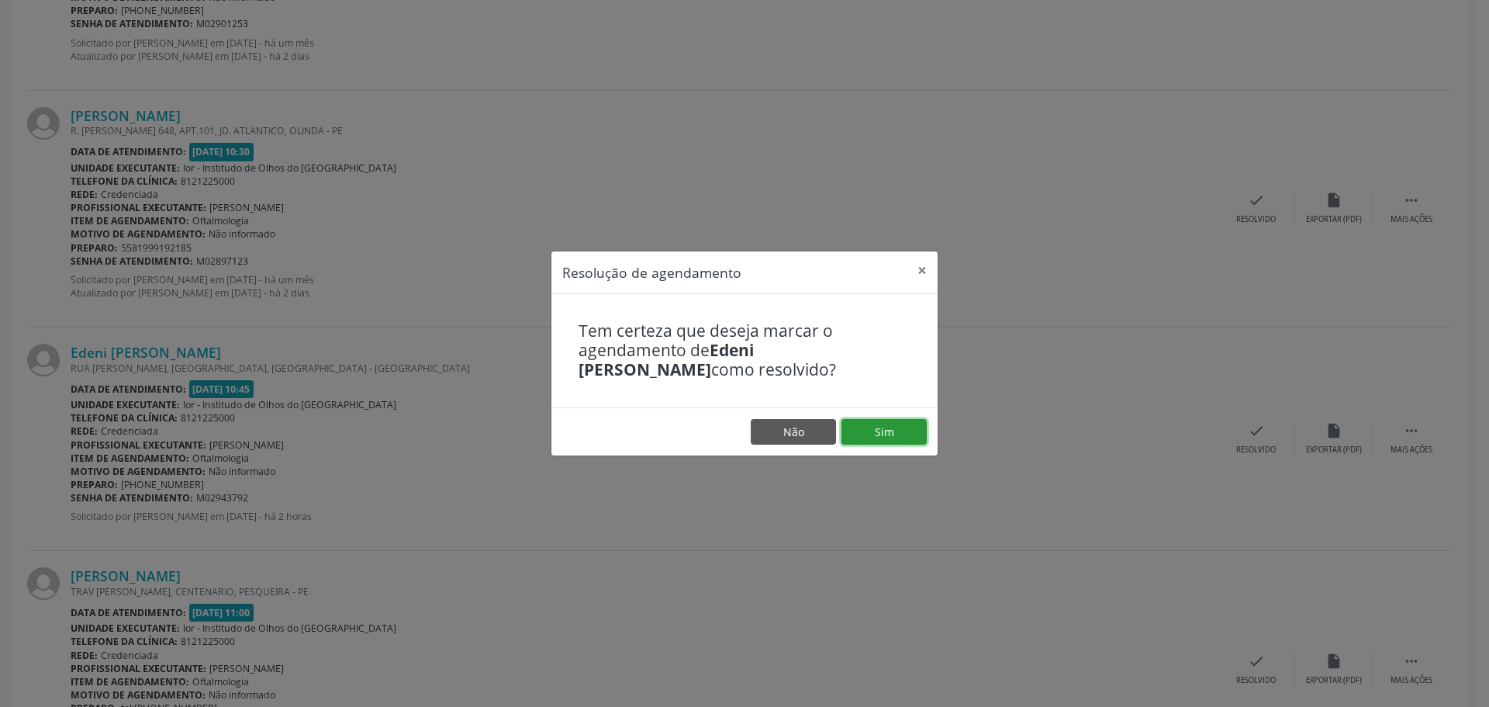
click at [870, 434] on button "Sim" at bounding box center [884, 432] width 85 height 26
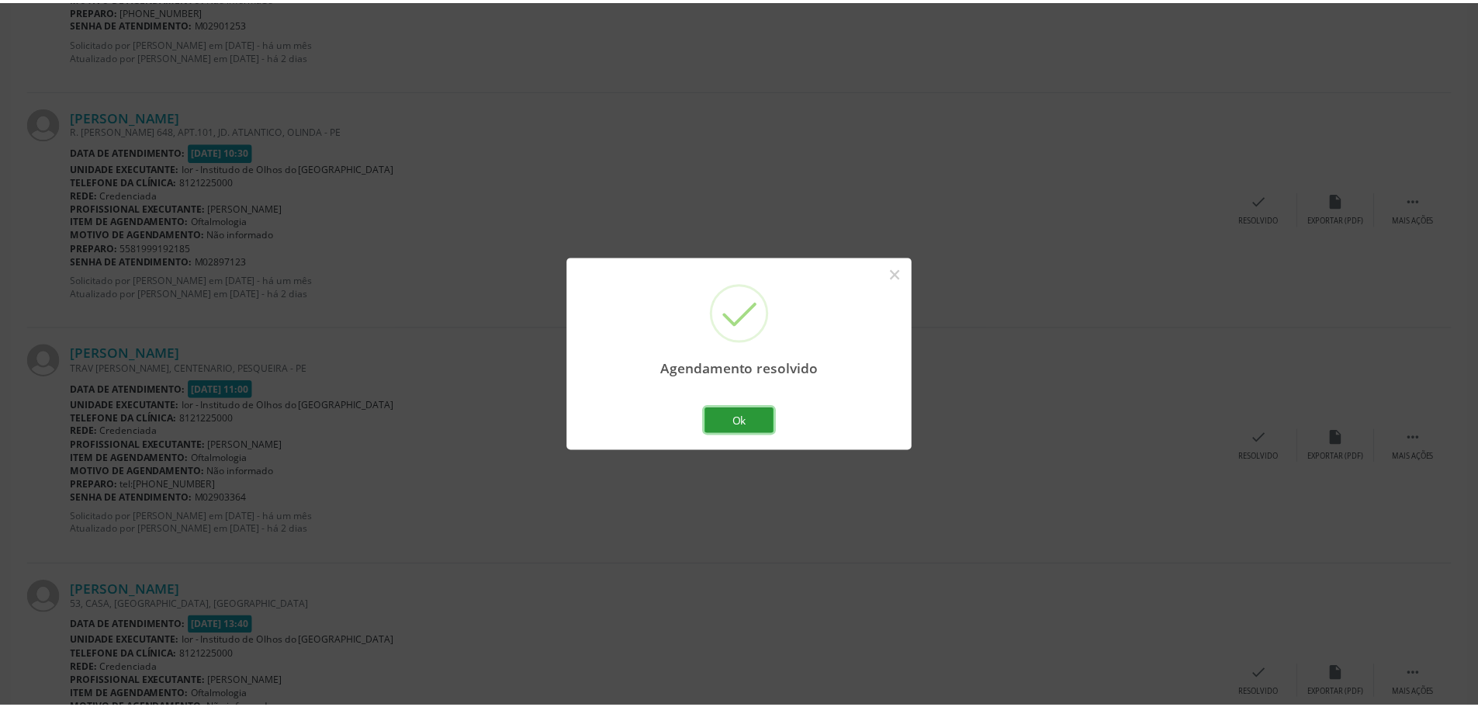
scroll to position [0, 0]
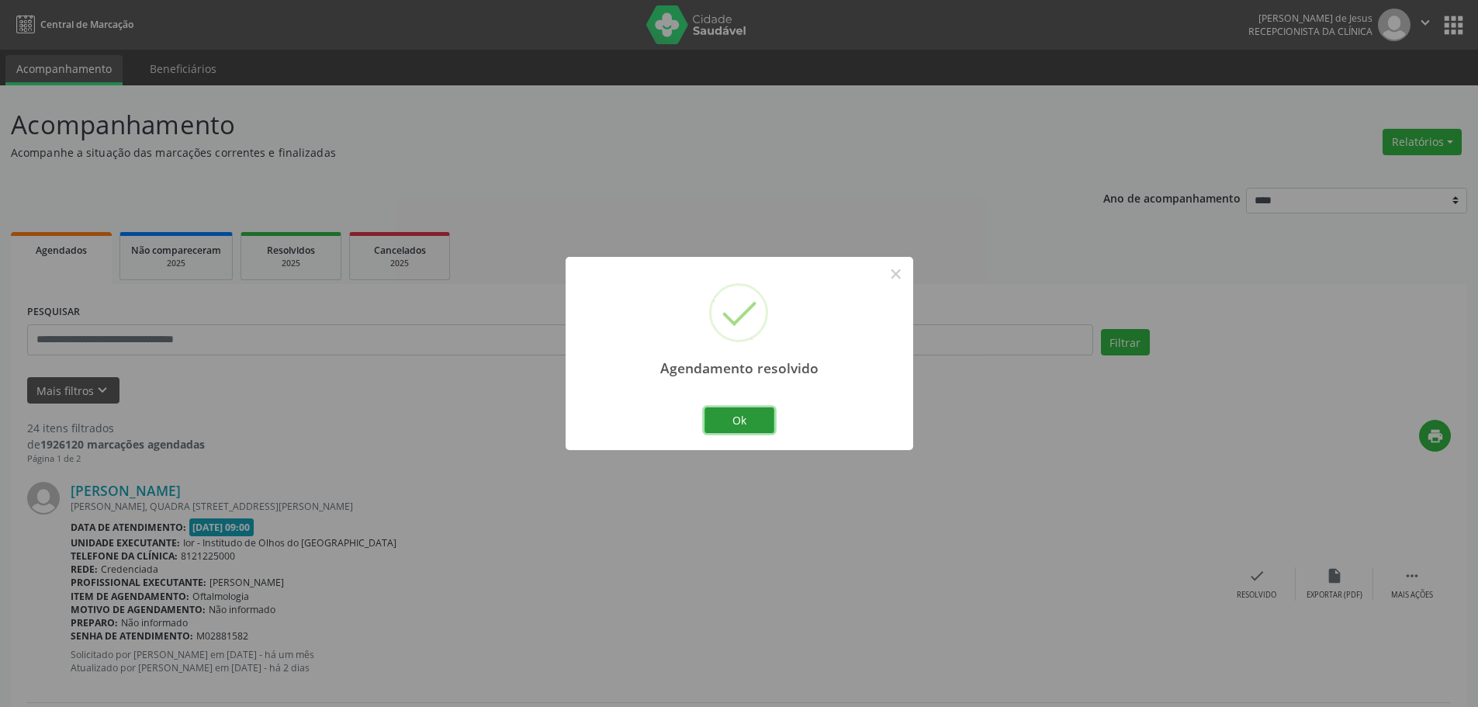
click at [720, 423] on button "Ok" at bounding box center [739, 420] width 70 height 26
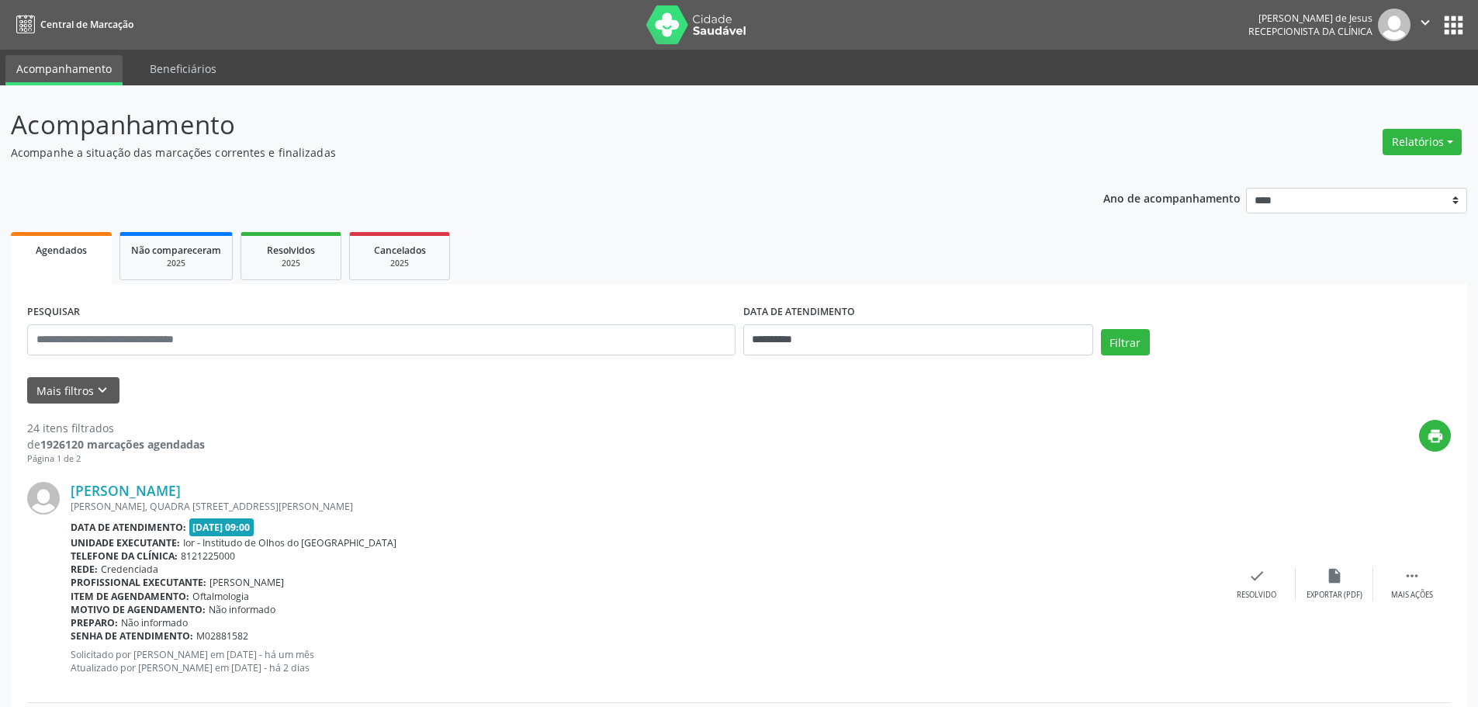
drag, startPoint x: 264, startPoint y: 489, endPoint x: 104, endPoint y: 462, distance: 162.2
click at [64, 481] on div "[PERSON_NAME] [PERSON_NAME], [STREET_ADDRESS][PERSON_NAME] Data de atendimento:…" at bounding box center [738, 583] width 1423 height 237
click at [224, 457] on div "print" at bounding box center [828, 443] width 1246 height 46
drag, startPoint x: 260, startPoint y: 492, endPoint x: 71, endPoint y: 491, distance: 188.5
click at [71, 491] on div "[PERSON_NAME]" at bounding box center [644, 490] width 1147 height 17
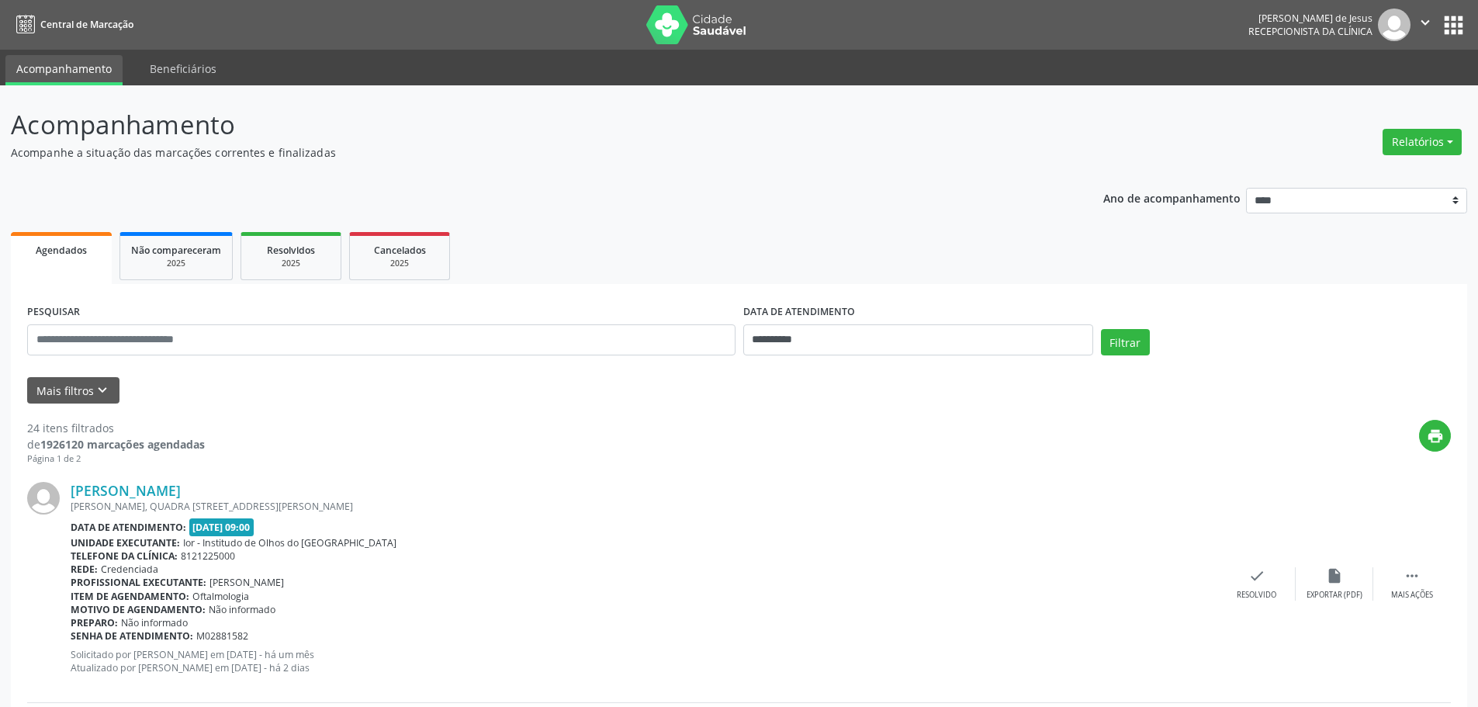
copy link "[PERSON_NAME]"
click at [1237, 577] on div "check Resolvido" at bounding box center [1257, 583] width 78 height 33
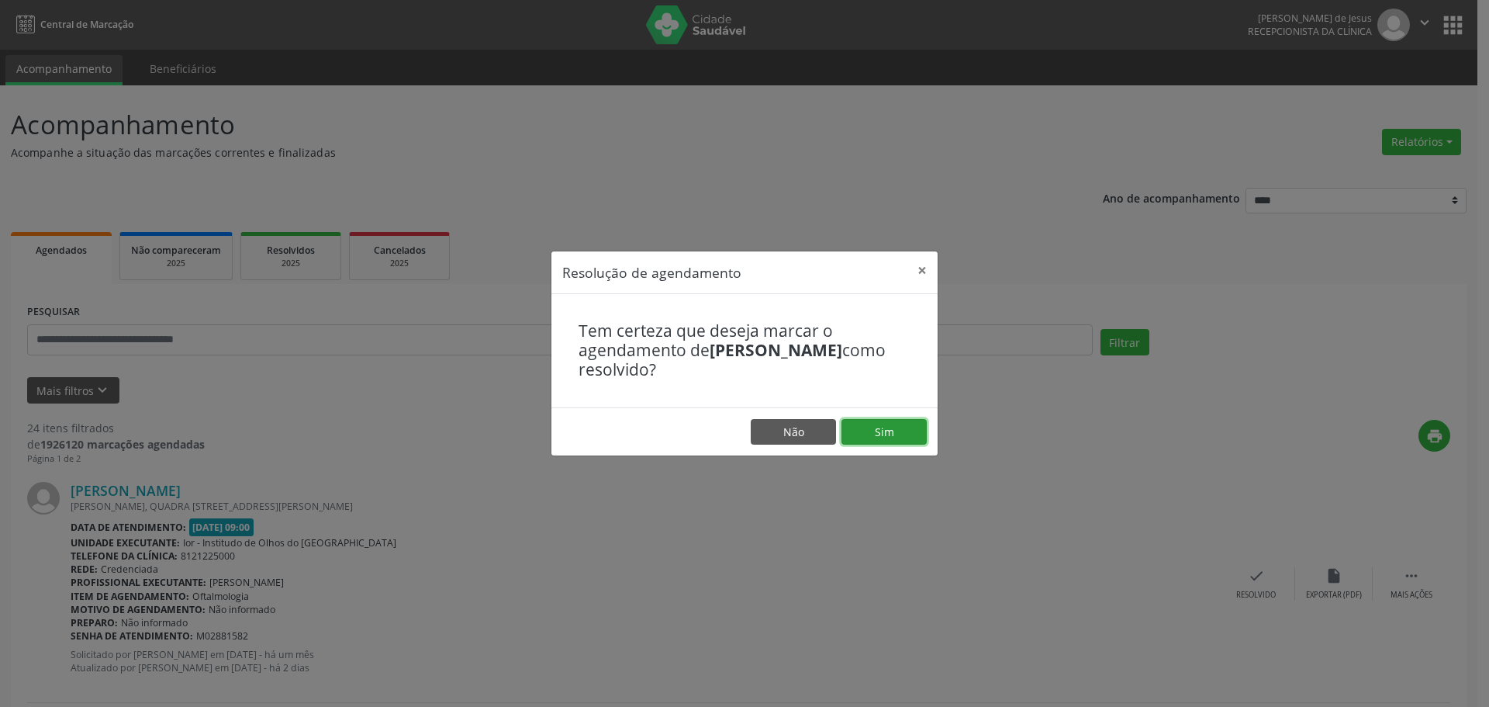
click at [888, 438] on button "Sim" at bounding box center [884, 432] width 85 height 26
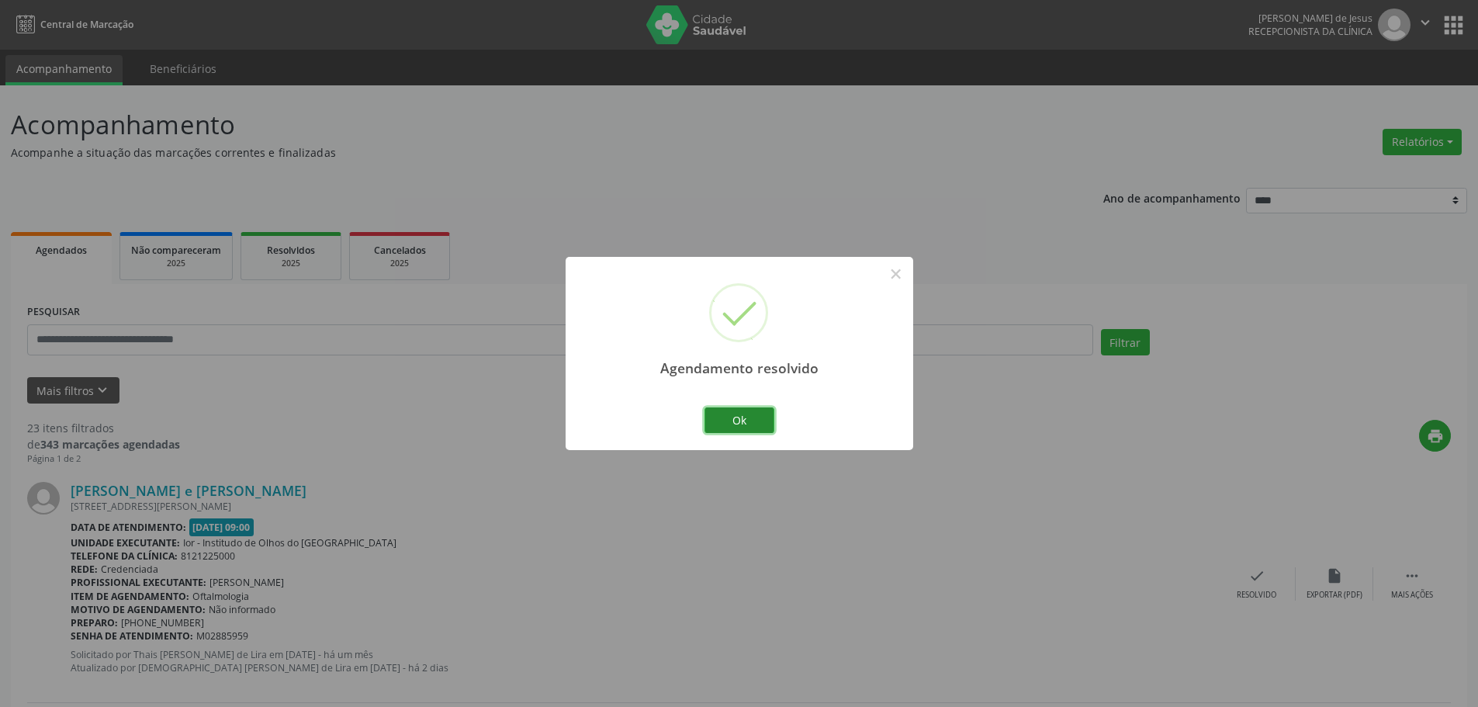
click at [743, 411] on button "Ok" at bounding box center [739, 420] width 70 height 26
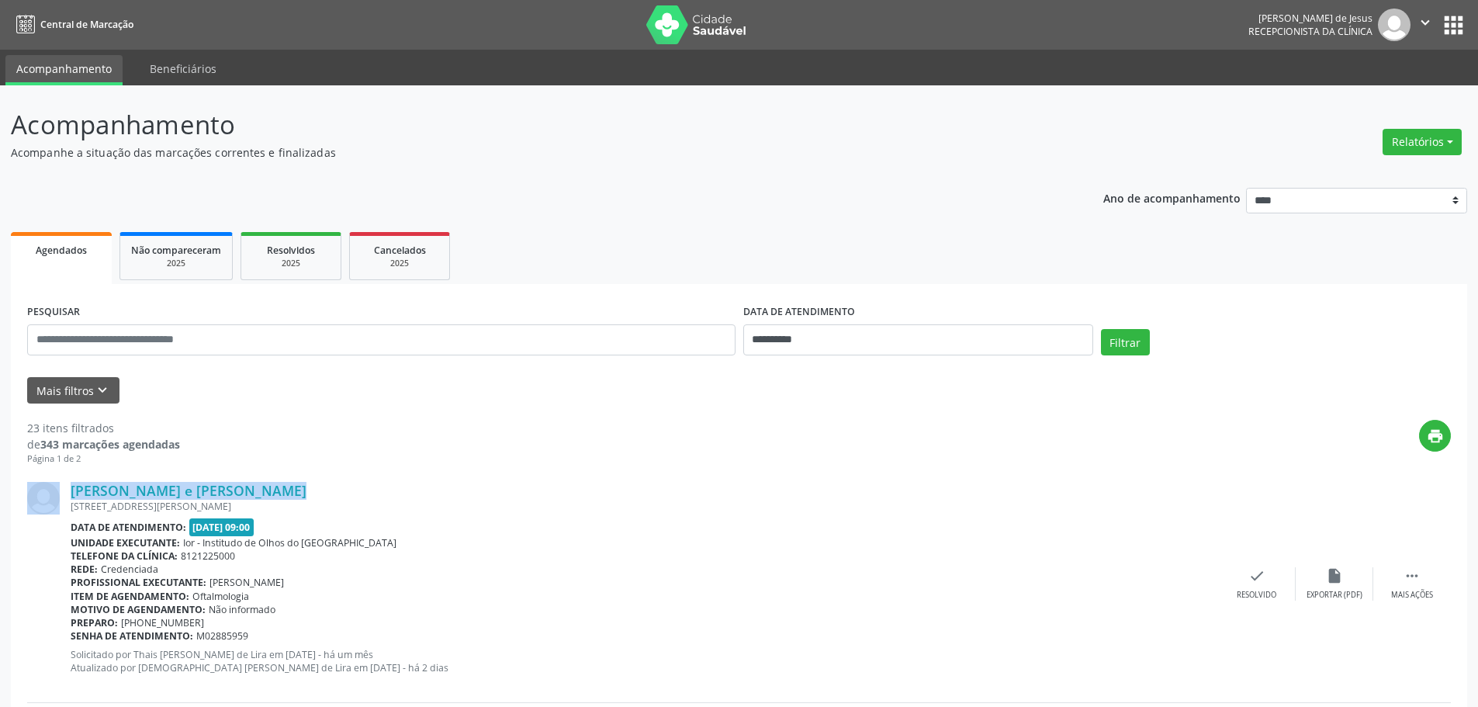
drag, startPoint x: 221, startPoint y: 485, endPoint x: 76, endPoint y: 472, distance: 145.7
click at [71, 478] on div "[PERSON_NAME] e [PERSON_NAME] [STREET_ADDRESS][PERSON_NAME] Data de atendimento…" at bounding box center [738, 583] width 1423 height 237
drag, startPoint x: 293, startPoint y: 445, endPoint x: 206, endPoint y: 479, distance: 93.3
click at [244, 465] on div "print" at bounding box center [815, 443] width 1271 height 46
drag, startPoint x: 223, startPoint y: 489, endPoint x: 74, endPoint y: 470, distance: 151.0
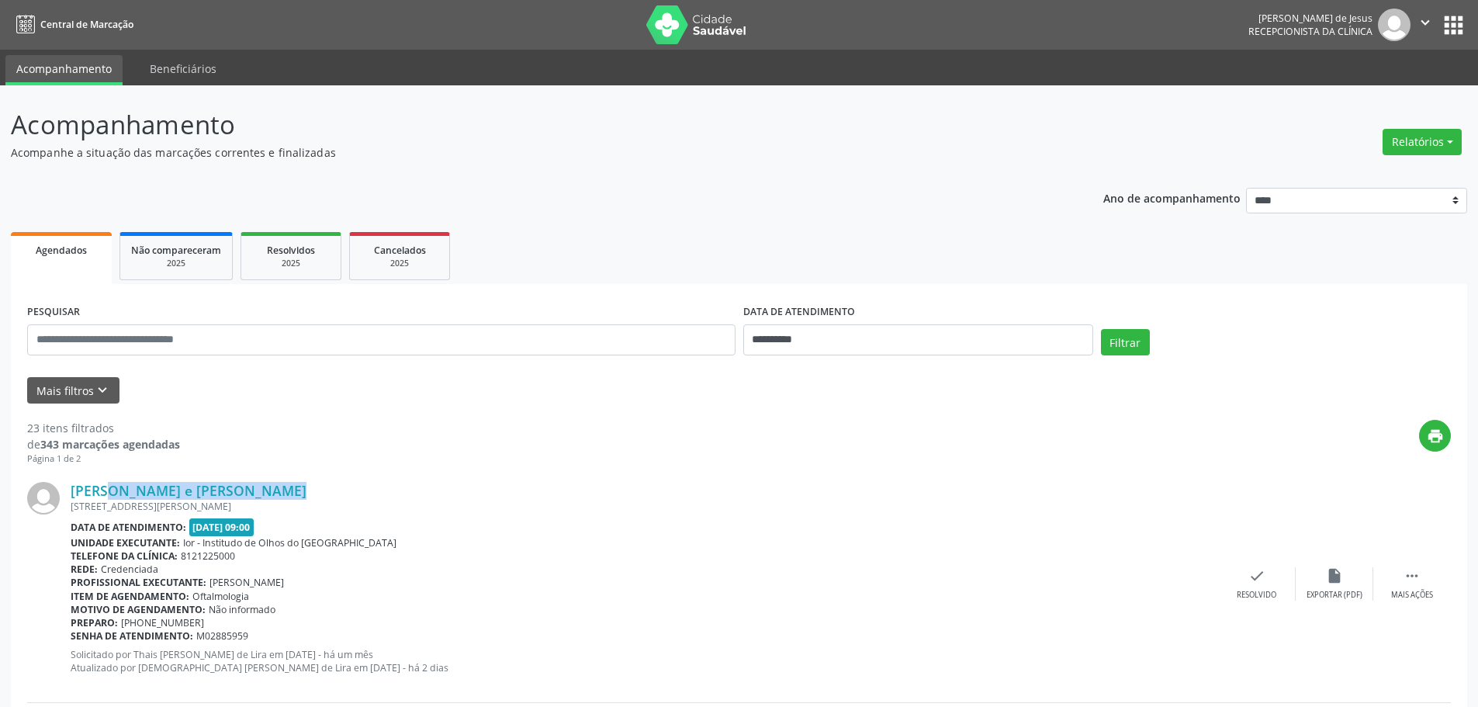
click at [74, 471] on div "[PERSON_NAME] e [PERSON_NAME] [STREET_ADDRESS][PERSON_NAME] Data de atendimento…" at bounding box center [738, 583] width 1423 height 237
copy link "[PERSON_NAME] e [PERSON_NAME]"
click at [1250, 573] on icon "check" at bounding box center [1256, 575] width 17 height 17
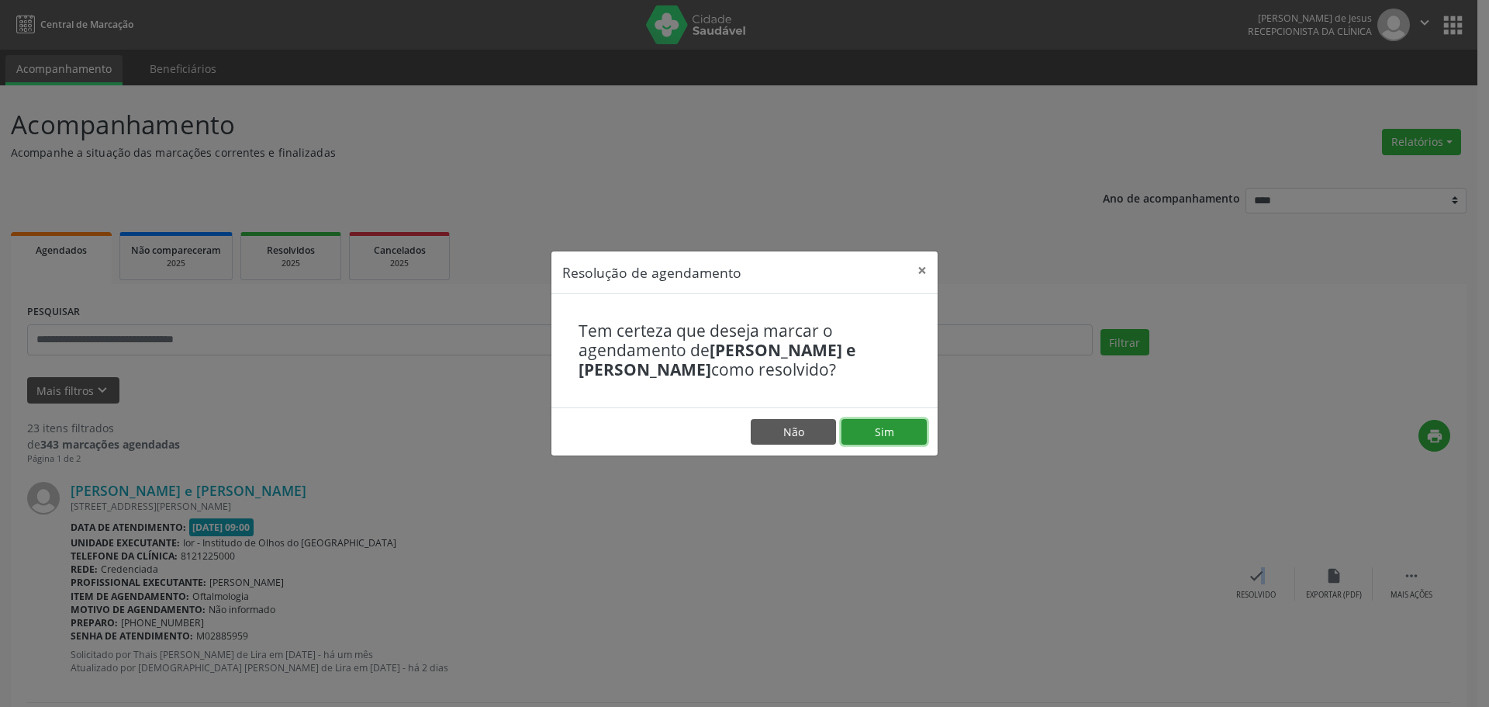
click at [903, 438] on button "Sim" at bounding box center [884, 432] width 85 height 26
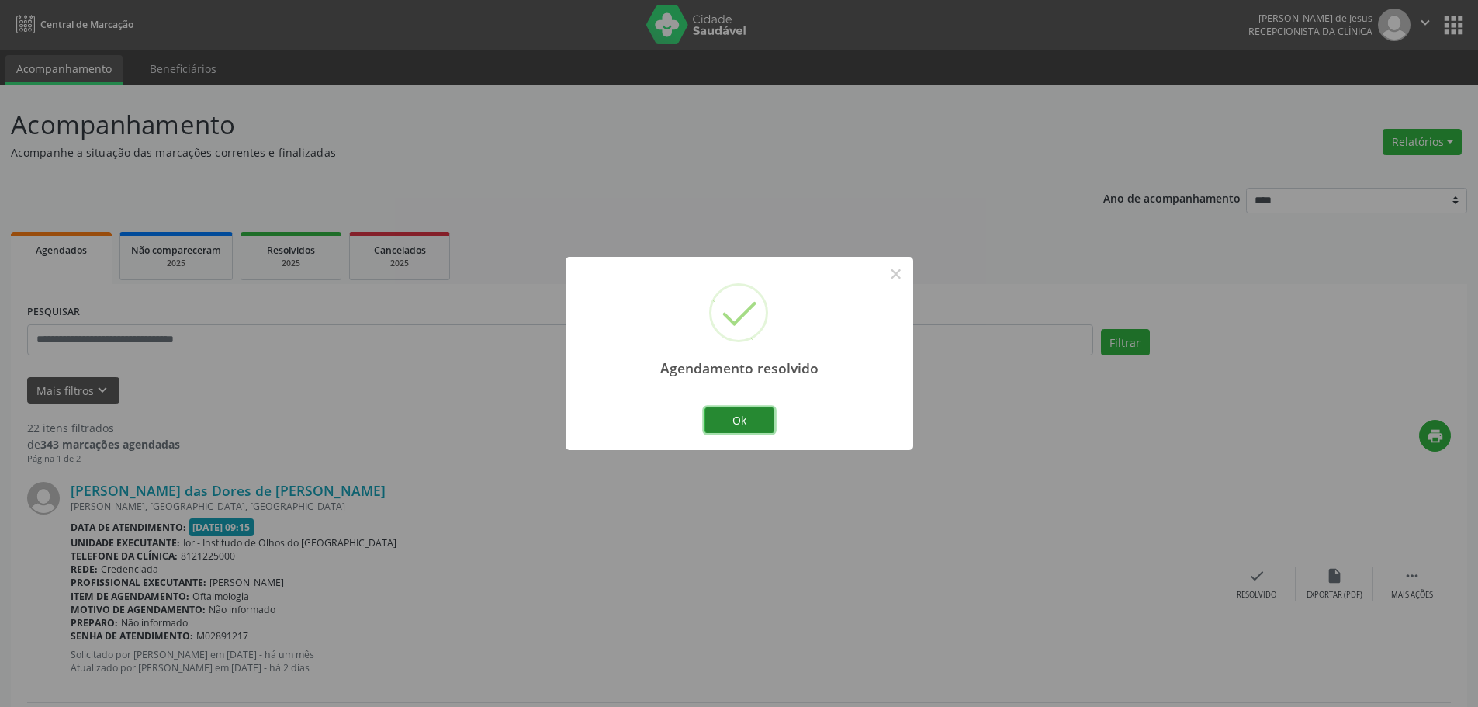
click at [728, 417] on button "Ok" at bounding box center [739, 420] width 70 height 26
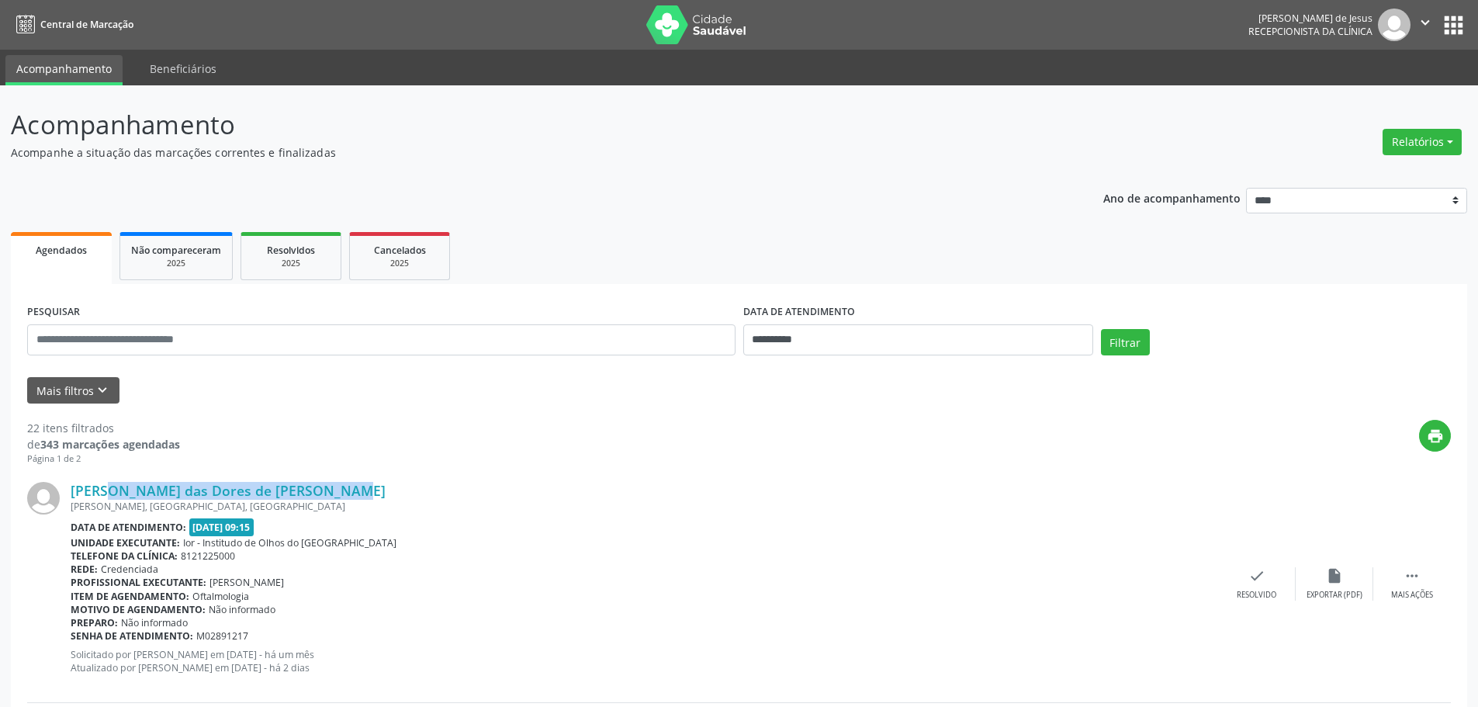
drag, startPoint x: 293, startPoint y: 485, endPoint x: 74, endPoint y: 475, distance: 219.8
click at [74, 475] on div "[PERSON_NAME] das Dores de [PERSON_NAME] [GEOGRAPHIC_DATA], [GEOGRAPHIC_DATA], …" at bounding box center [738, 583] width 1423 height 237
copy link "[PERSON_NAME] das Dores de [PERSON_NAME]"
drag, startPoint x: 667, startPoint y: 528, endPoint x: 705, endPoint y: 516, distance: 39.8
click at [679, 528] on div "Data de atendimento: [DATE] 09:15" at bounding box center [644, 527] width 1147 height 18
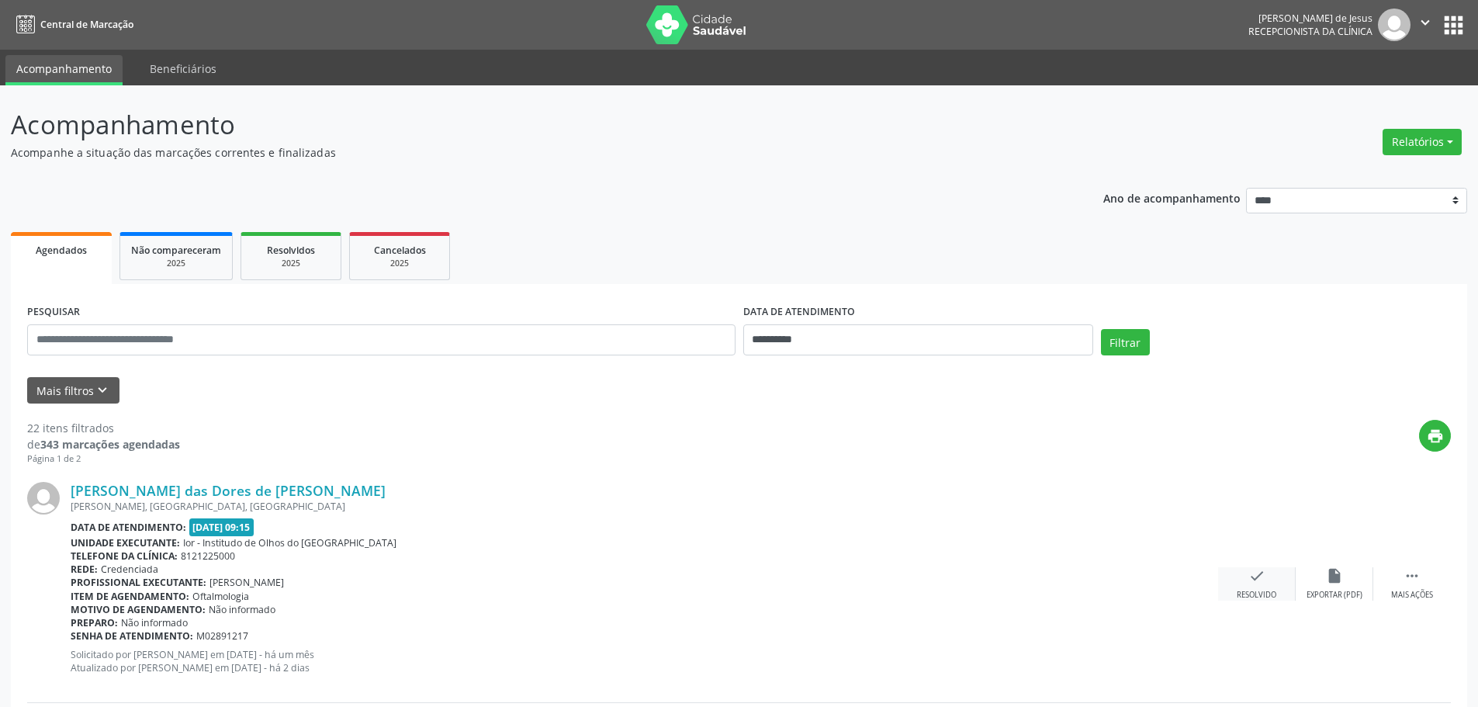
click at [1249, 568] on icon "check" at bounding box center [1256, 575] width 17 height 17
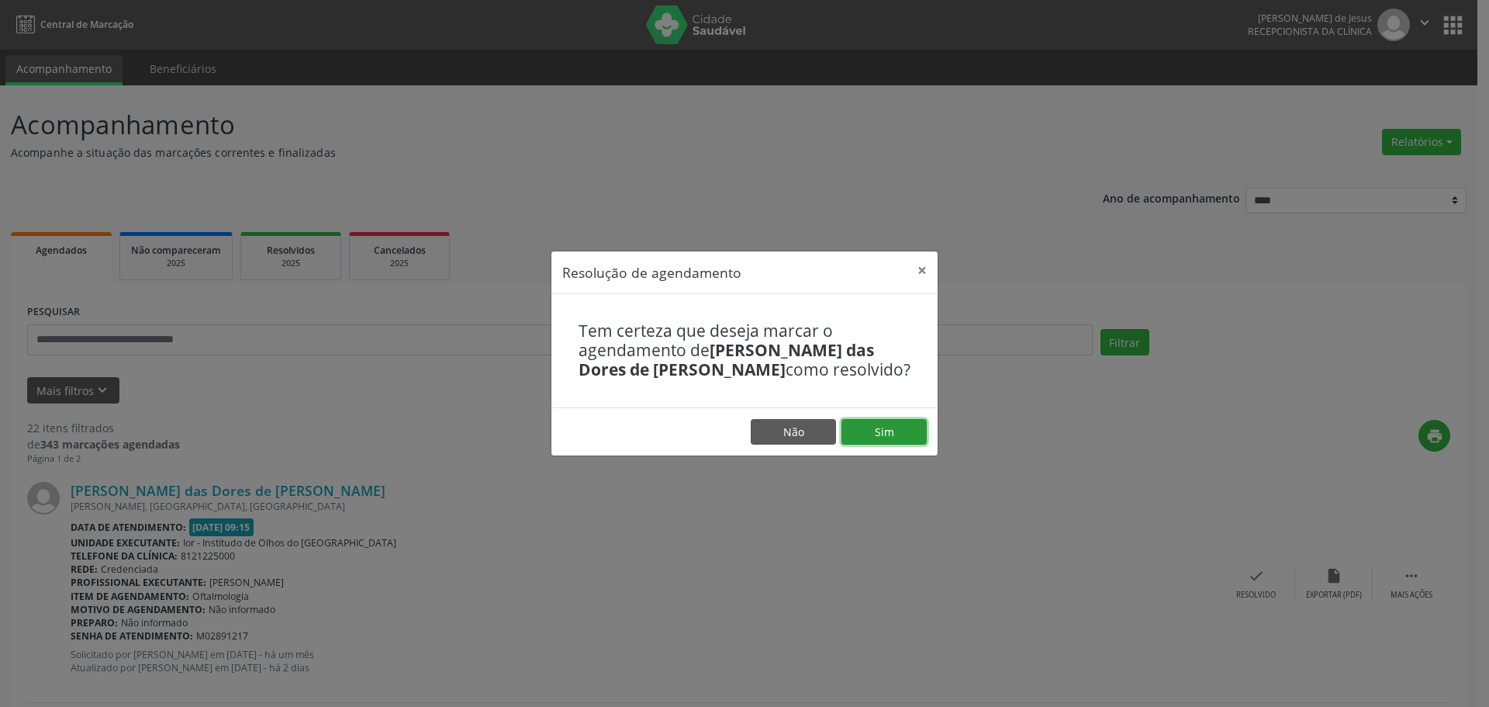
click at [907, 438] on button "Sim" at bounding box center [884, 432] width 85 height 26
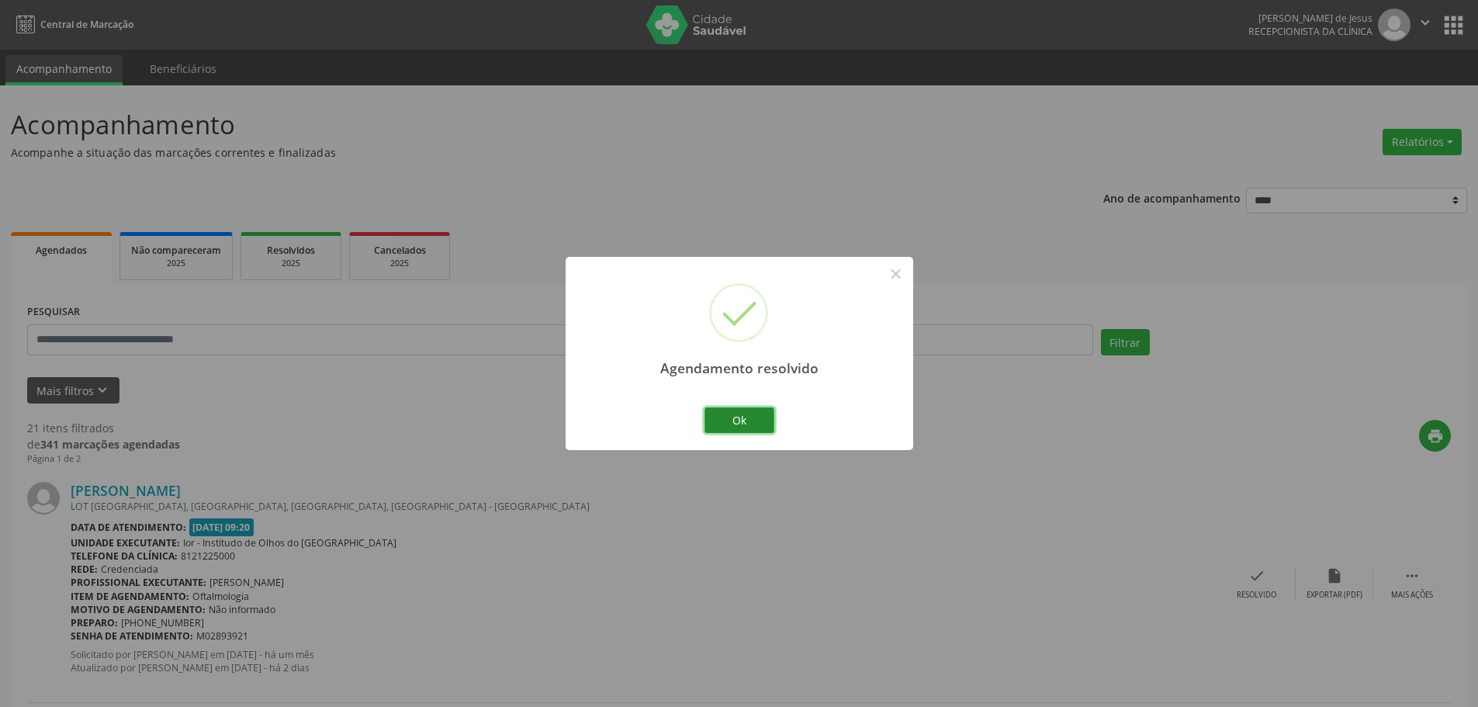
click at [732, 420] on button "Ok" at bounding box center [739, 420] width 70 height 26
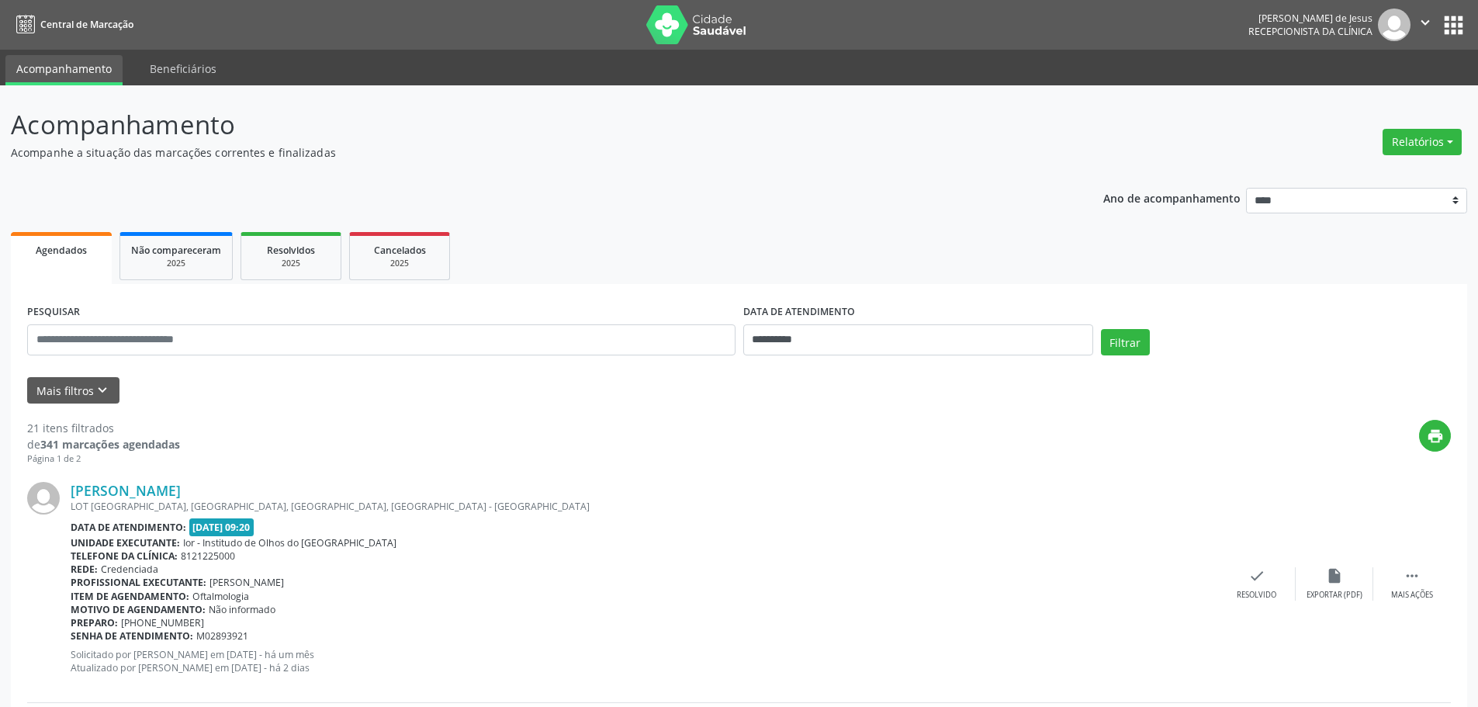
scroll to position [155, 0]
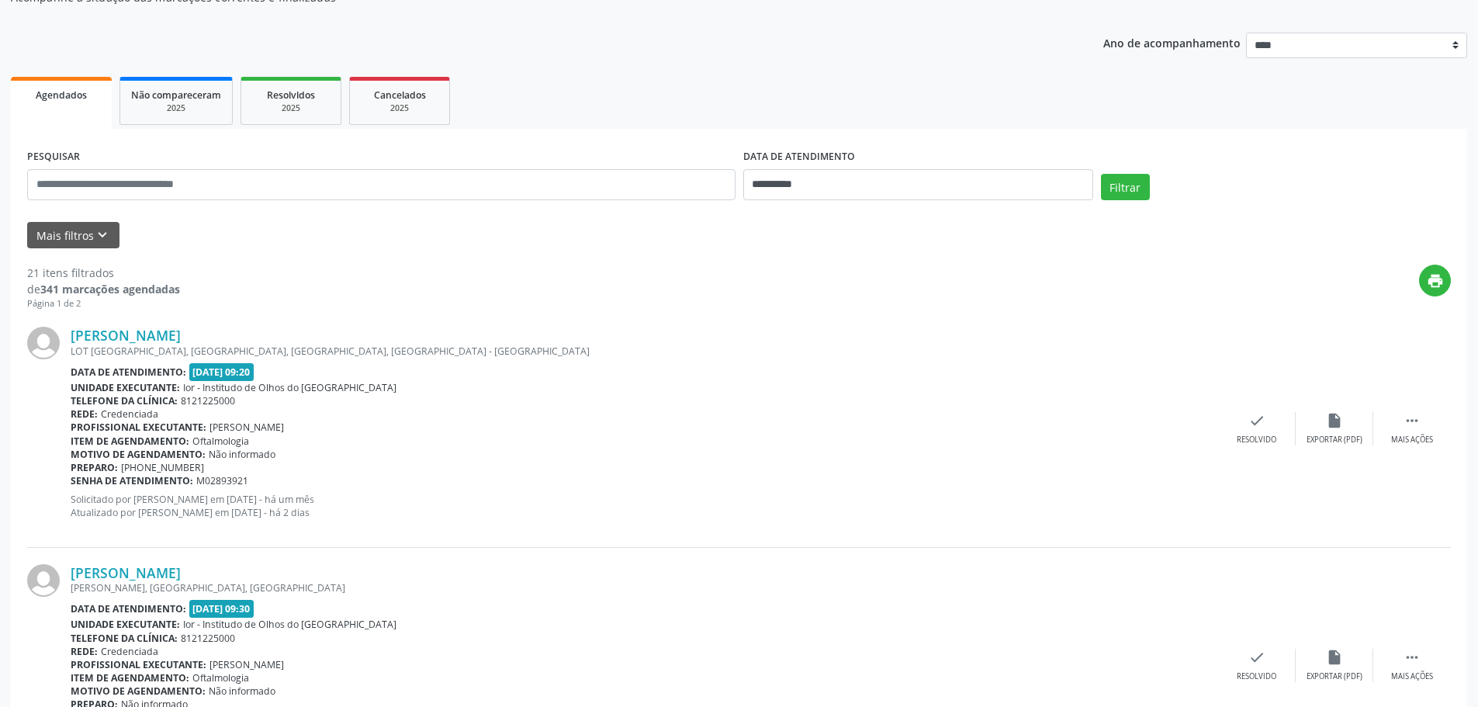
drag, startPoint x: 329, startPoint y: 329, endPoint x: 143, endPoint y: 276, distance: 193.5
click at [74, 330] on div "[PERSON_NAME]" at bounding box center [644, 335] width 1147 height 17
copy link "[PERSON_NAME]"
click at [1396, 412] on div " Mais ações" at bounding box center [1412, 428] width 78 height 33
click at [1343, 431] on div "alarm_off Não compareceu" at bounding box center [1334, 428] width 78 height 33
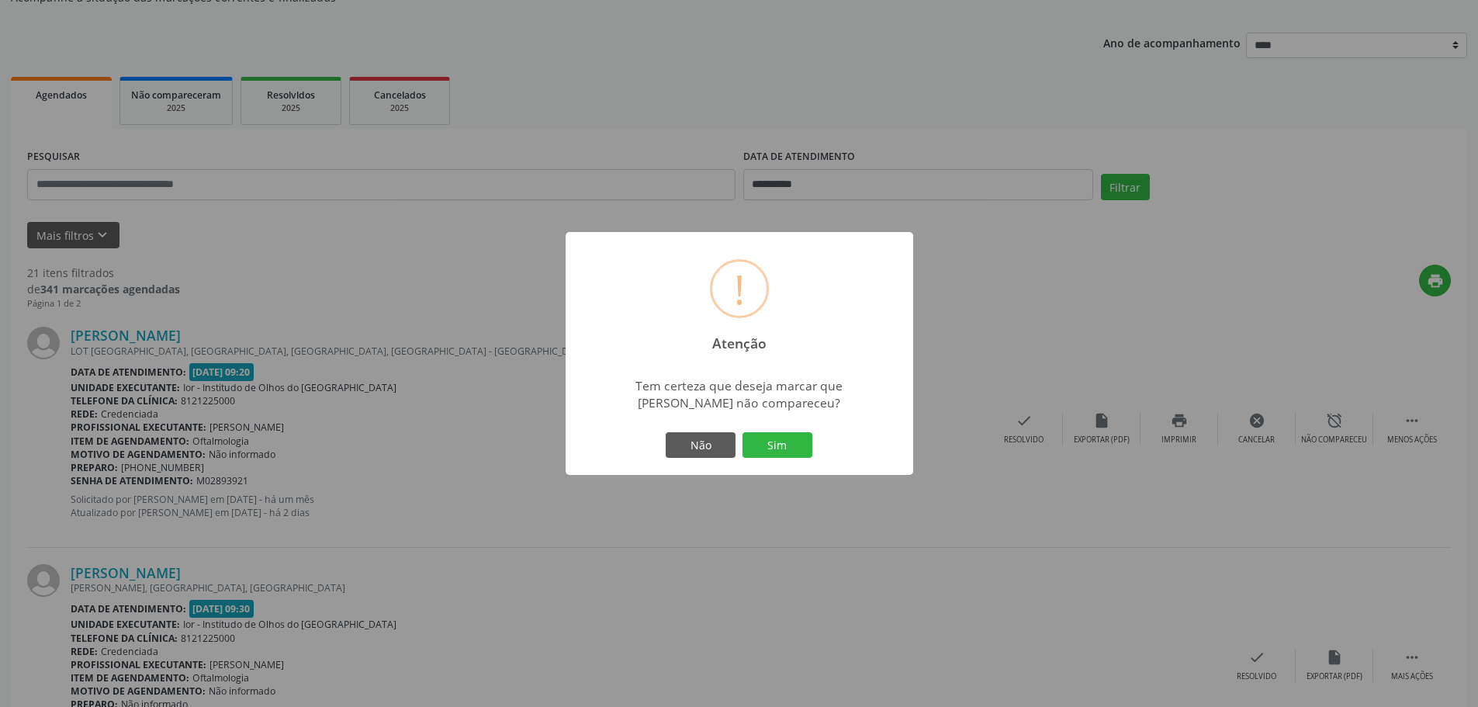
click at [787, 455] on button "Sim" at bounding box center [777, 445] width 70 height 26
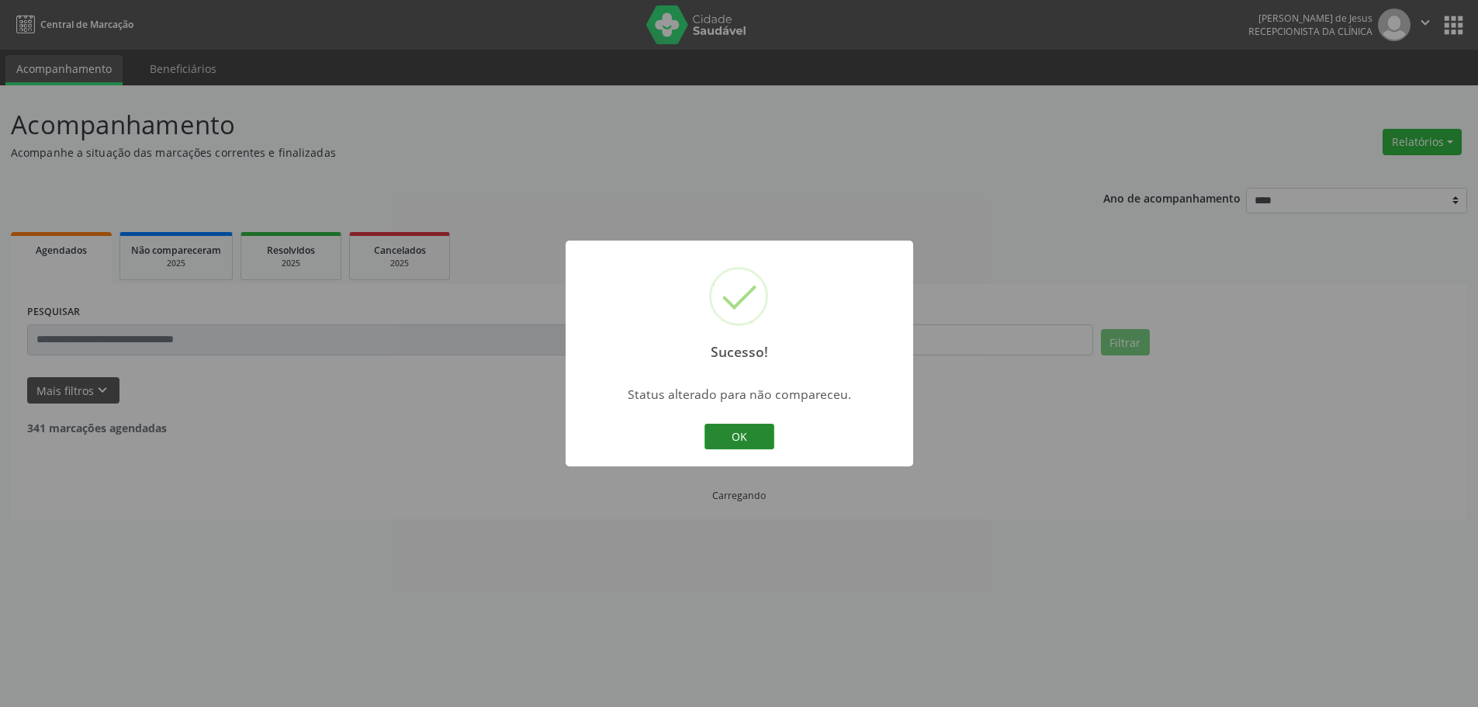
scroll to position [0, 0]
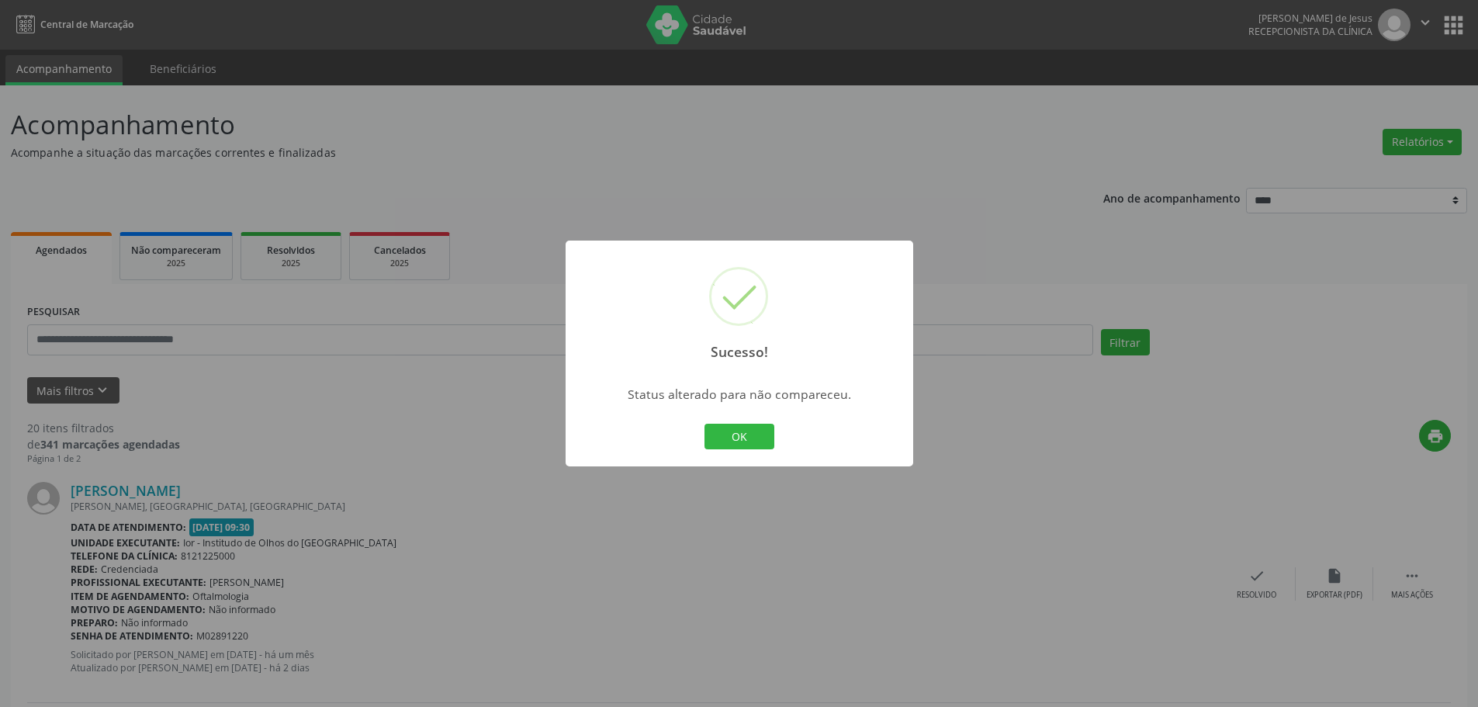
drag, startPoint x: 738, startPoint y: 433, endPoint x: 584, endPoint y: 287, distance: 211.8
click at [737, 433] on button "OK" at bounding box center [739, 437] width 70 height 26
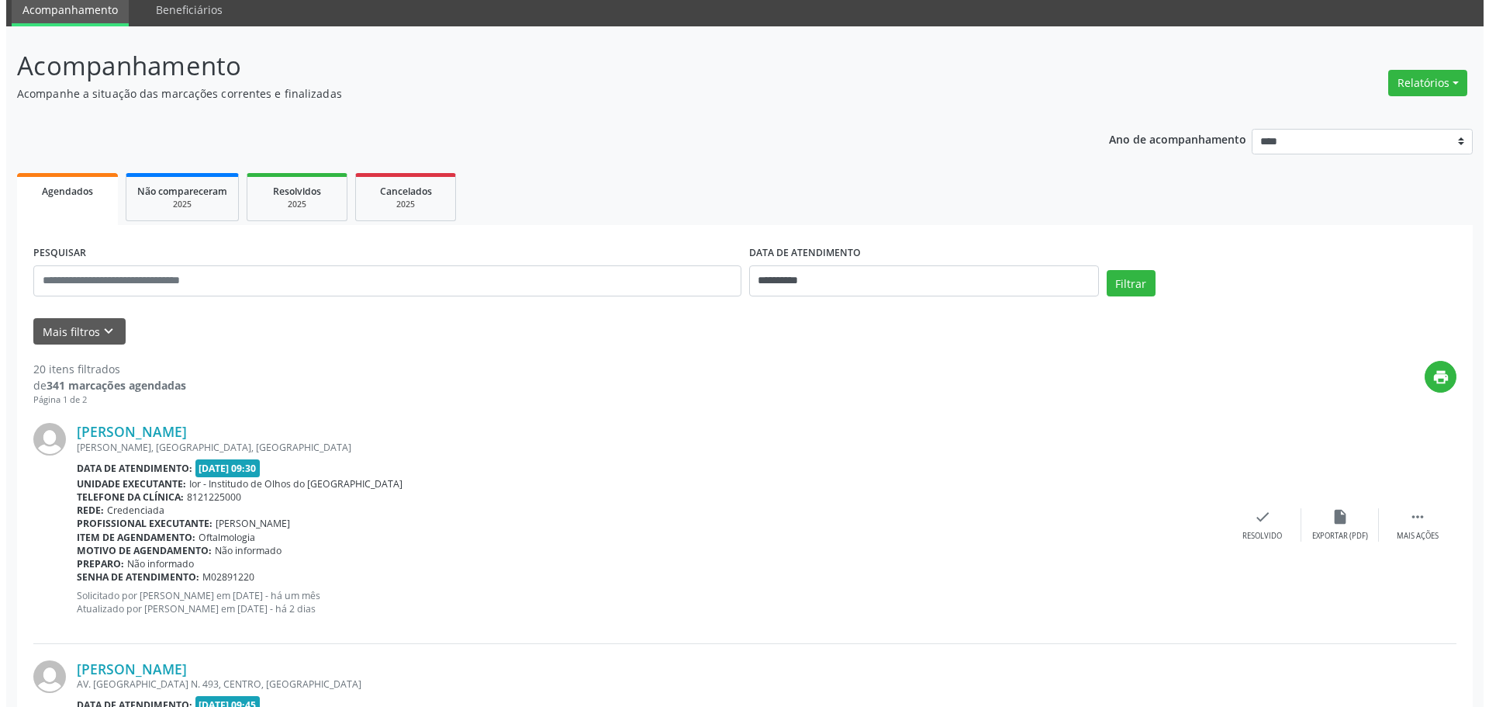
scroll to position [155, 0]
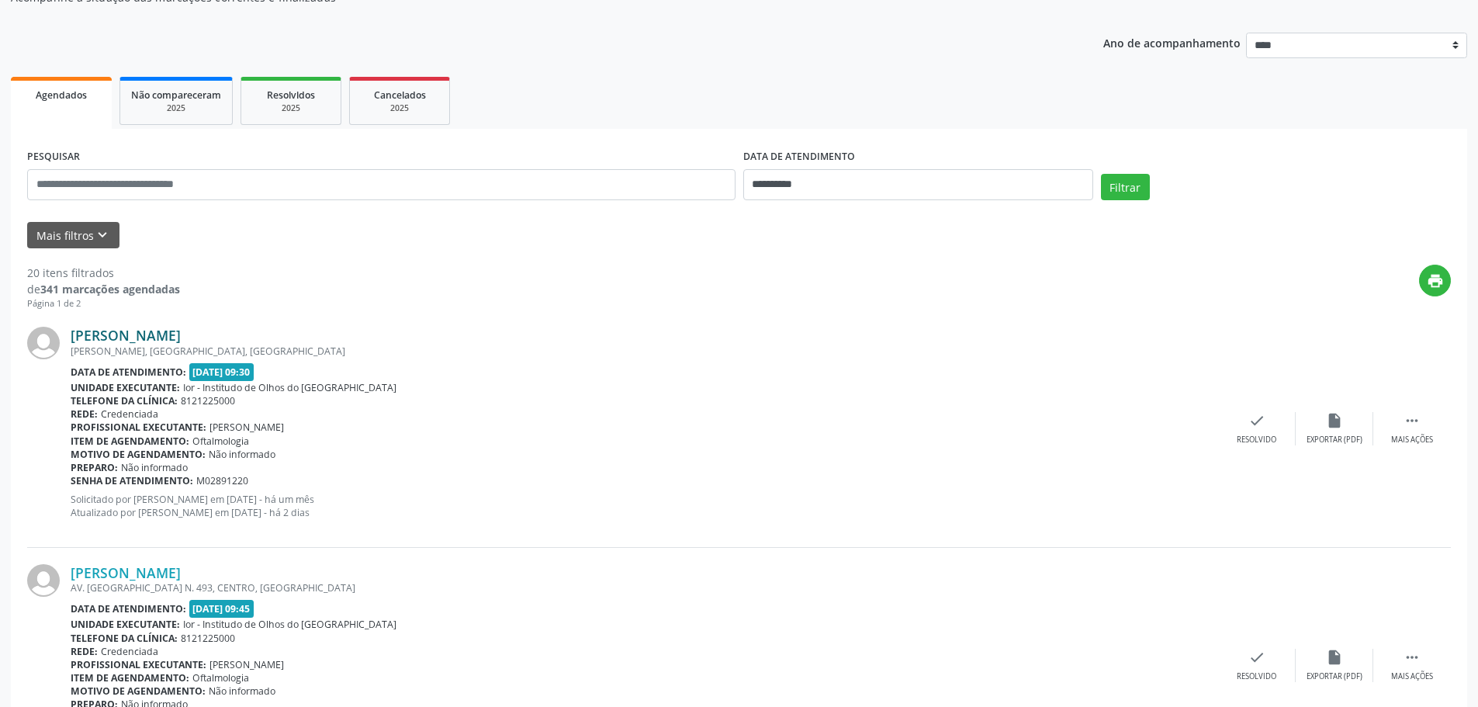
drag, startPoint x: 266, startPoint y: 334, endPoint x: 74, endPoint y: 333, distance: 191.6
click at [74, 333] on div "[PERSON_NAME]" at bounding box center [644, 335] width 1147 height 17
copy link "[PERSON_NAME]"
click at [1248, 433] on div "check Resolvido" at bounding box center [1257, 428] width 78 height 33
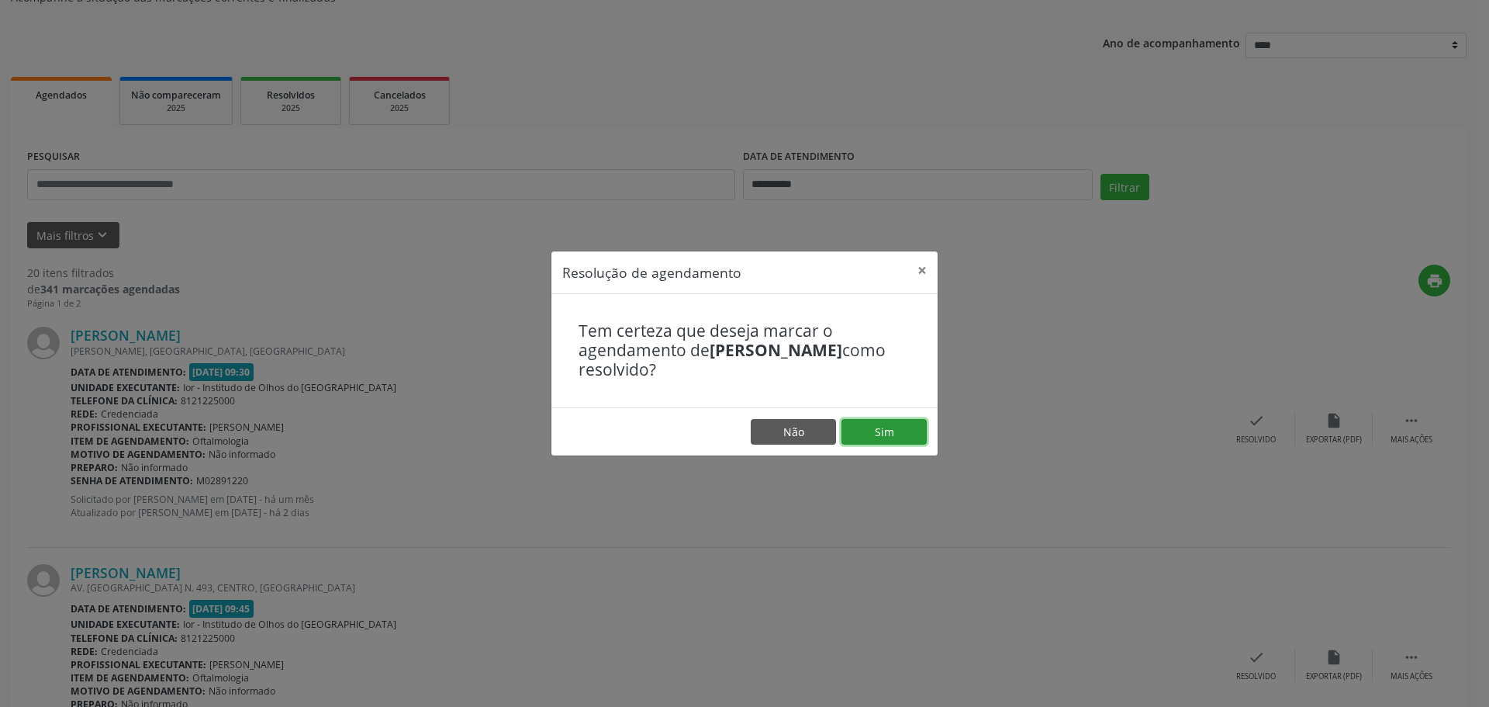
click at [901, 426] on button "Sim" at bounding box center [884, 432] width 85 height 26
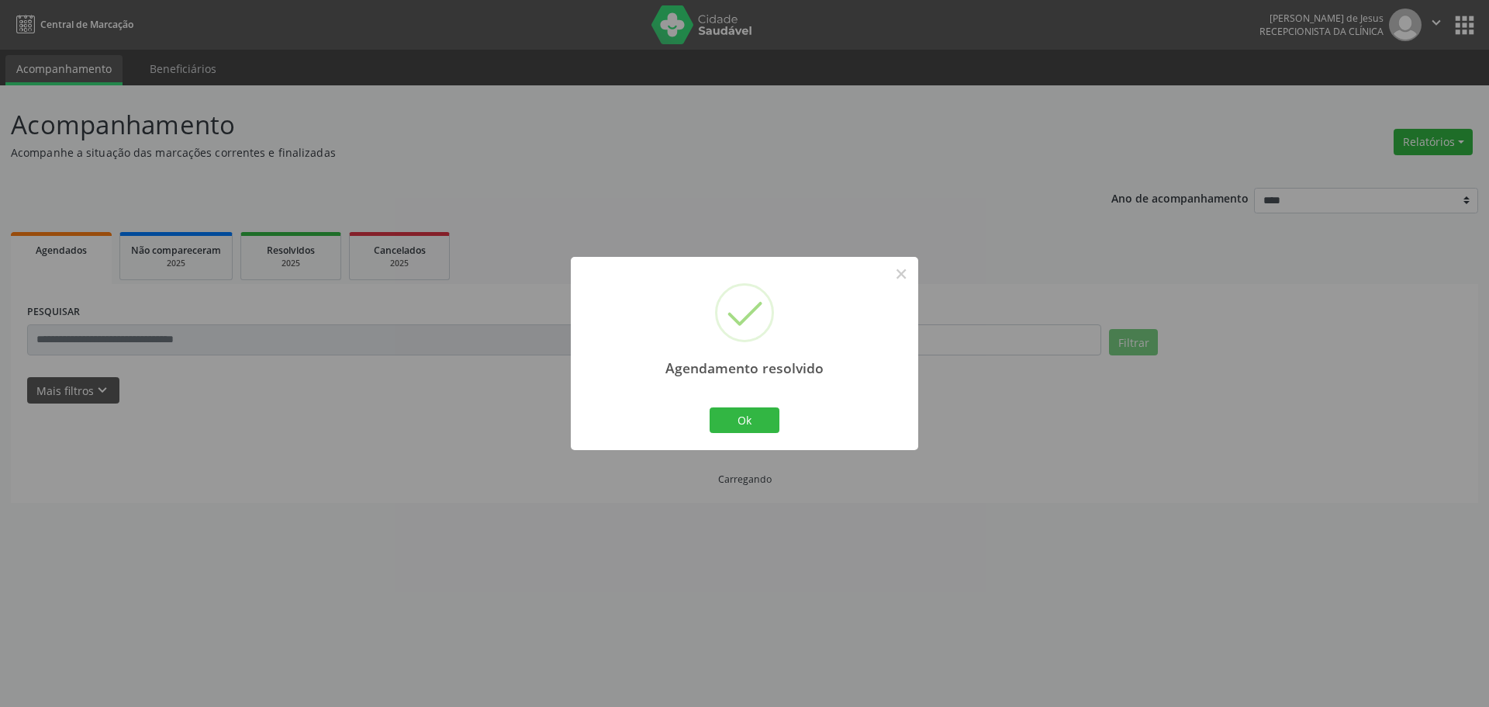
scroll to position [0, 0]
click at [742, 417] on button "Ok" at bounding box center [745, 420] width 70 height 26
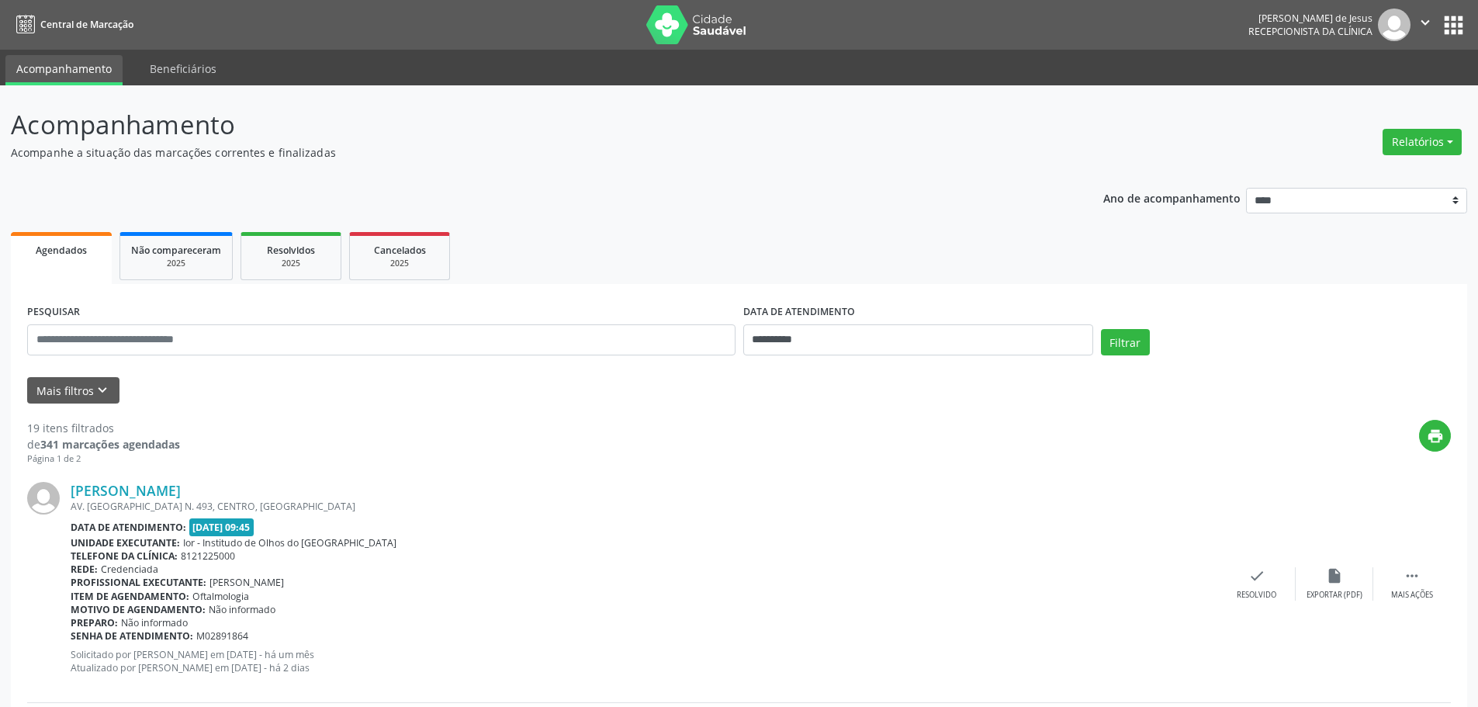
drag, startPoint x: 254, startPoint y: 494, endPoint x: 71, endPoint y: 476, distance: 183.9
click at [71, 476] on div "[PERSON_NAME] AV. [GEOGRAPHIC_DATA] N. 493, CENTRO, [GEOGRAPHIC_DATA] Data de a…" at bounding box center [738, 583] width 1423 height 237
copy link "[PERSON_NAME]"
click at [1257, 579] on icon "check" at bounding box center [1256, 575] width 17 height 17
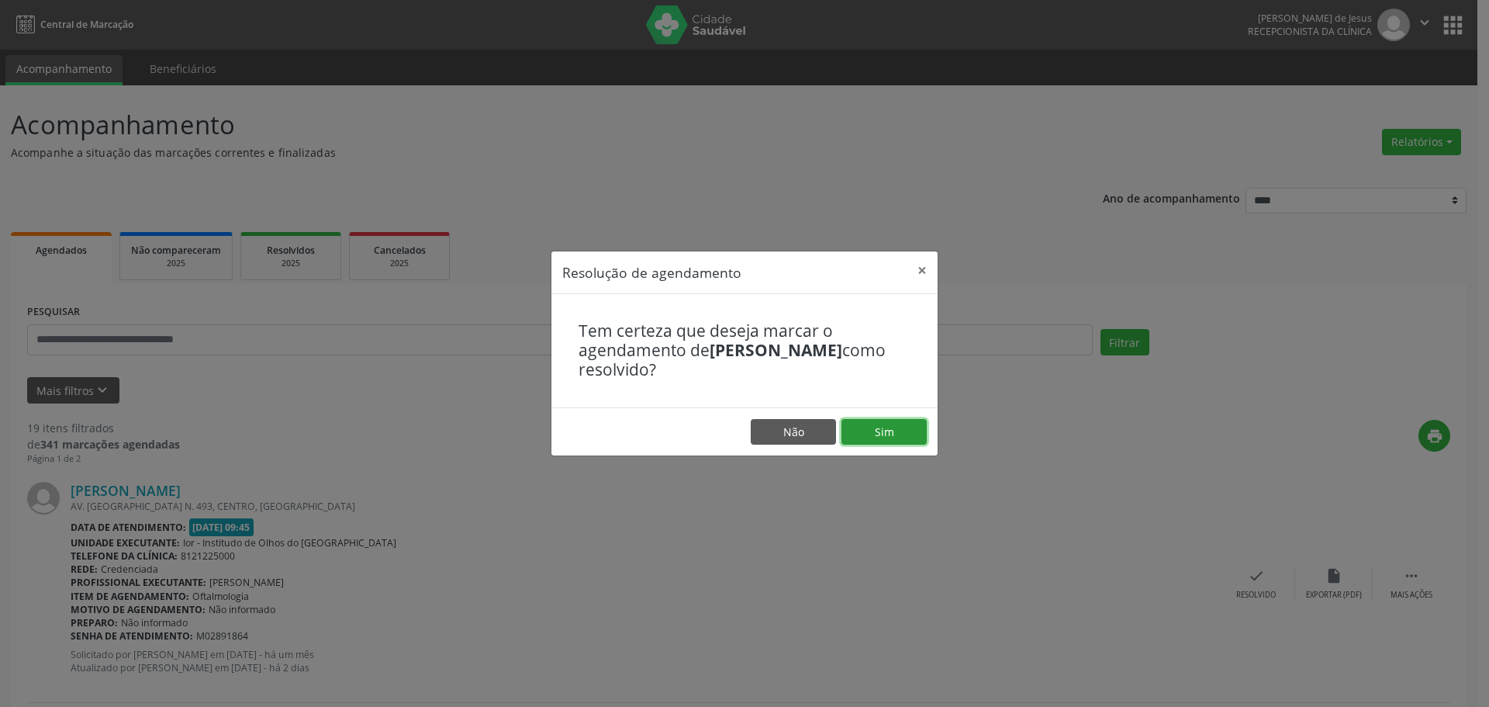
click at [894, 425] on button "Sim" at bounding box center [884, 432] width 85 height 26
